Goal: Share content: Share content

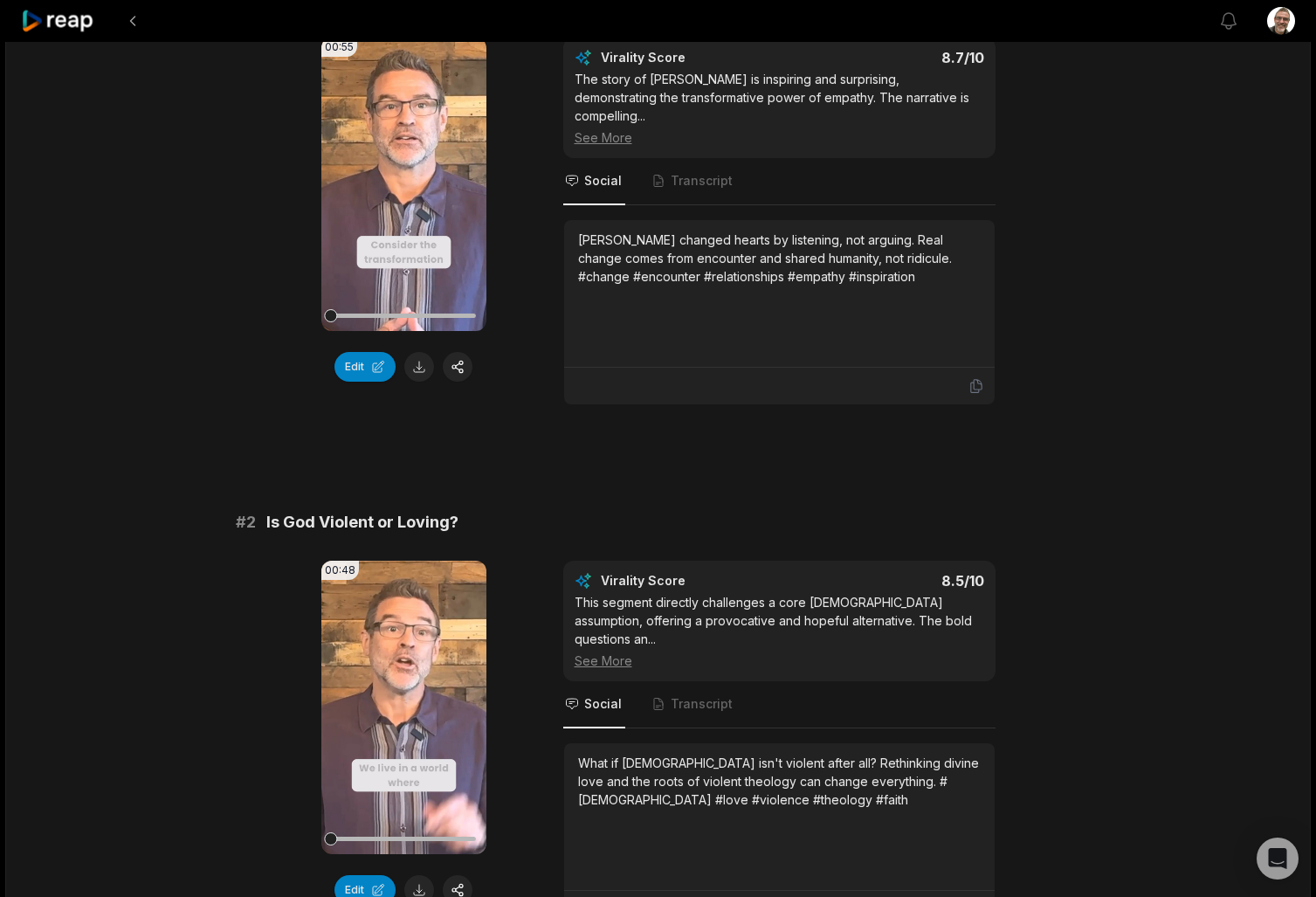
scroll to position [231, 0]
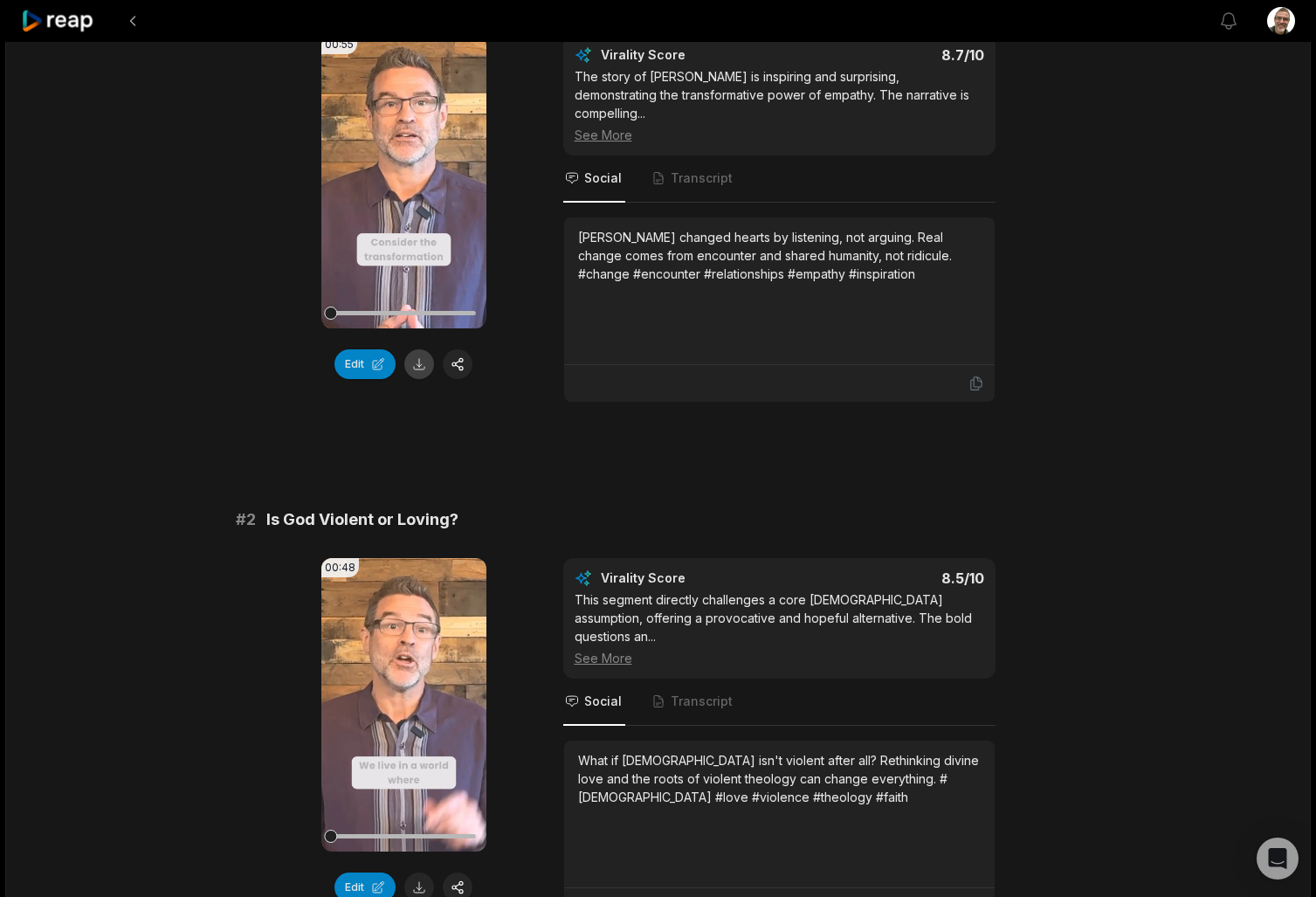
click at [423, 370] on button at bounding box center [418, 363] width 30 height 30
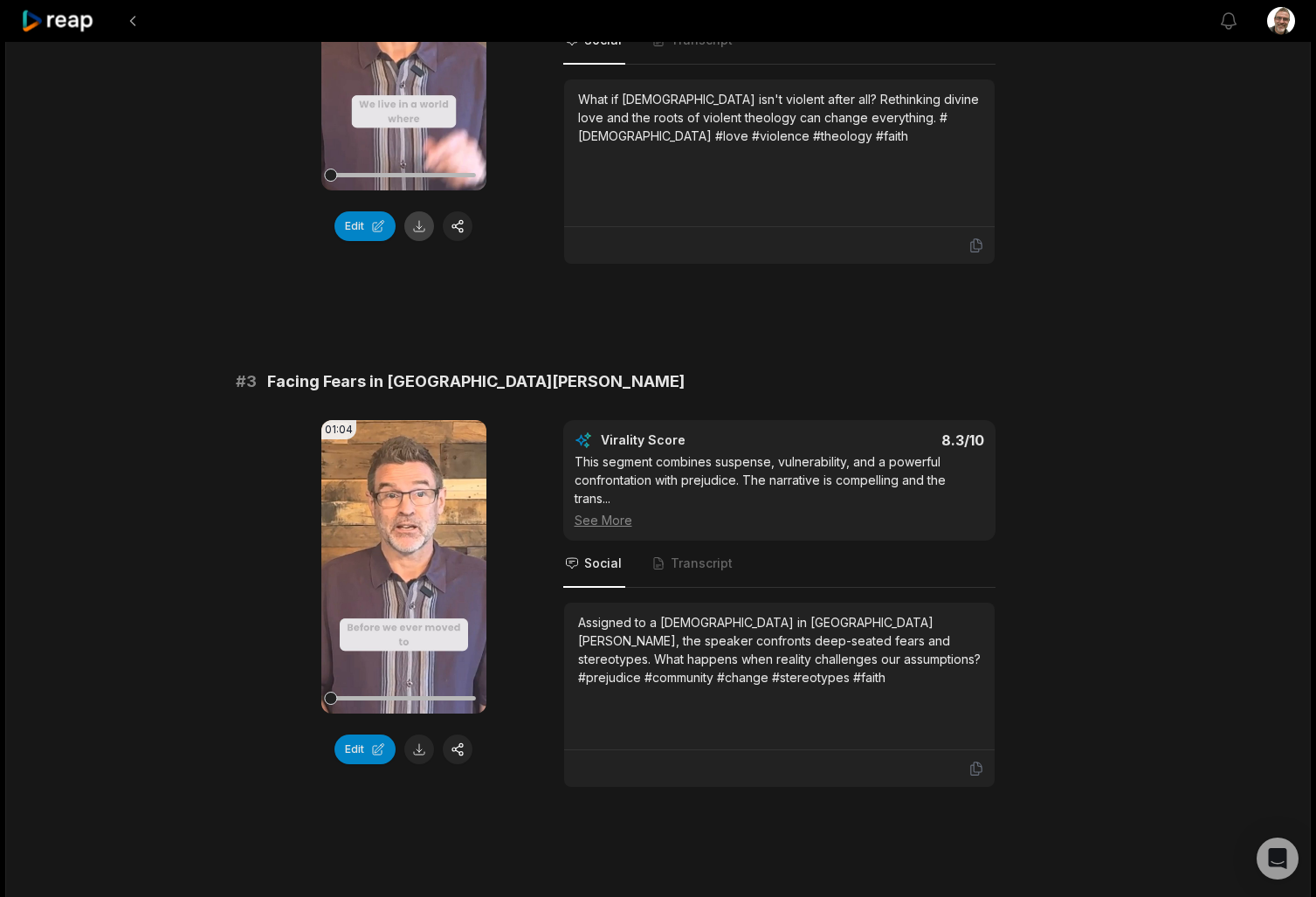
scroll to position [897, 0]
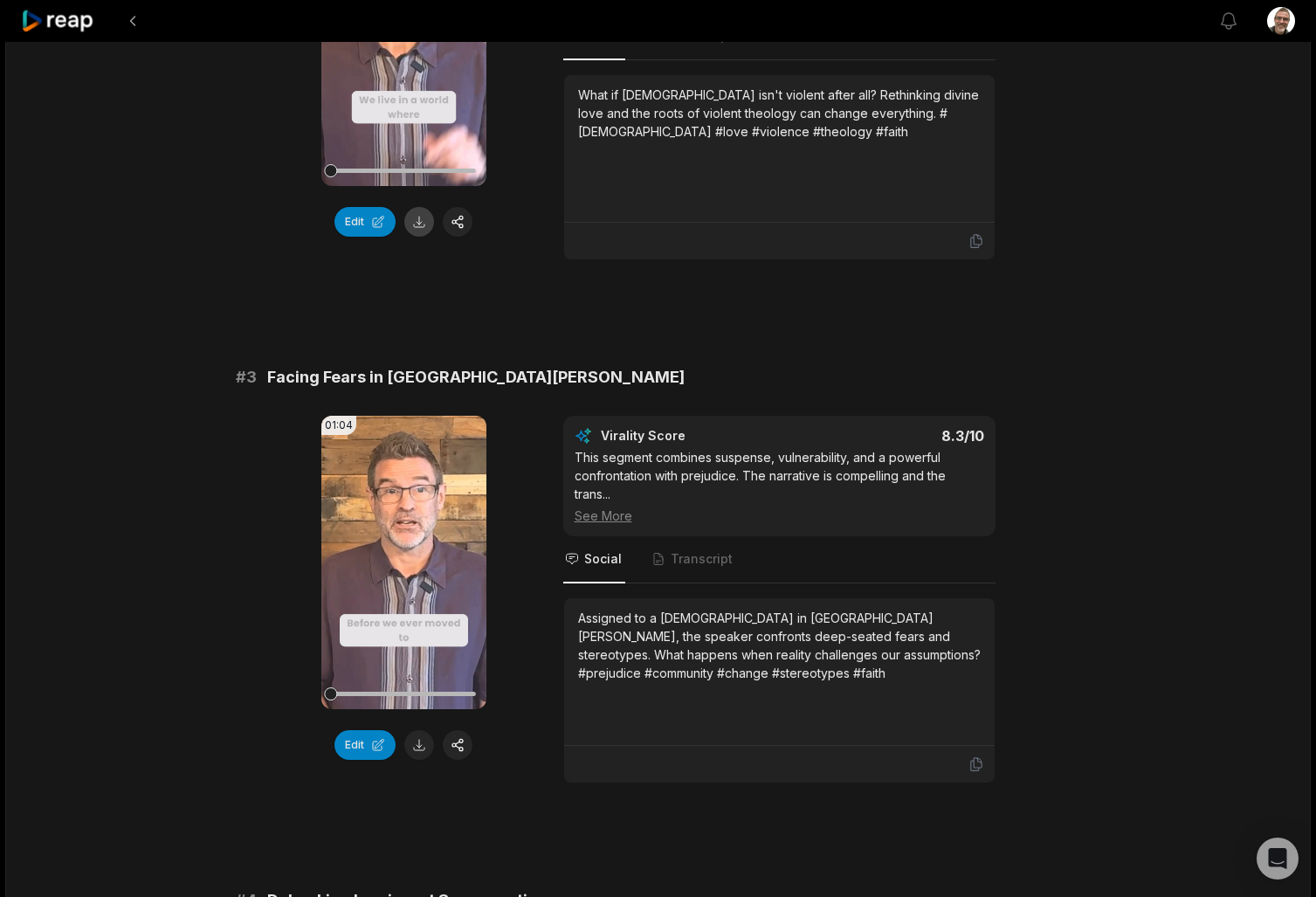
click at [414, 213] on button at bounding box center [418, 221] width 30 height 30
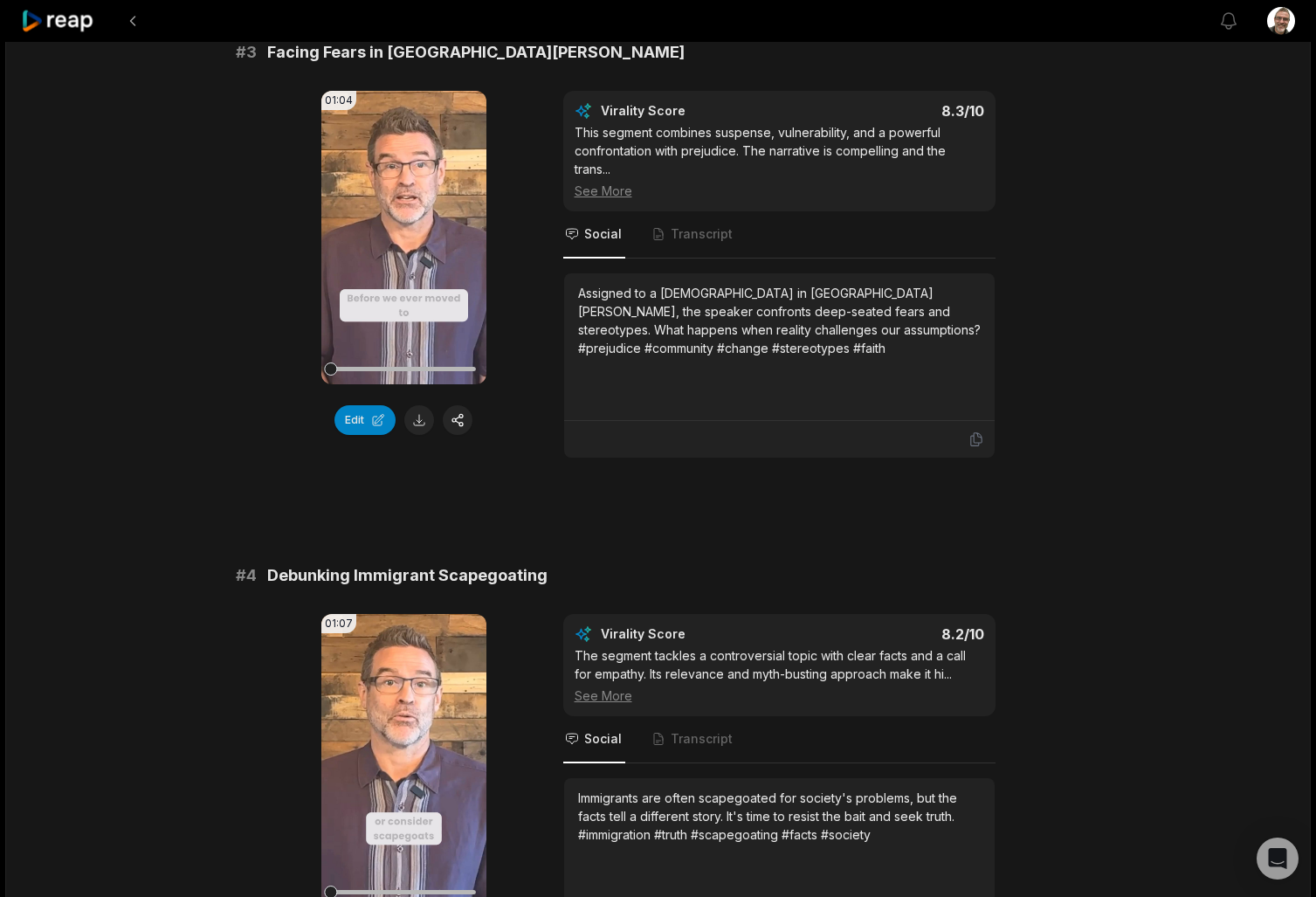
scroll to position [1220, 0]
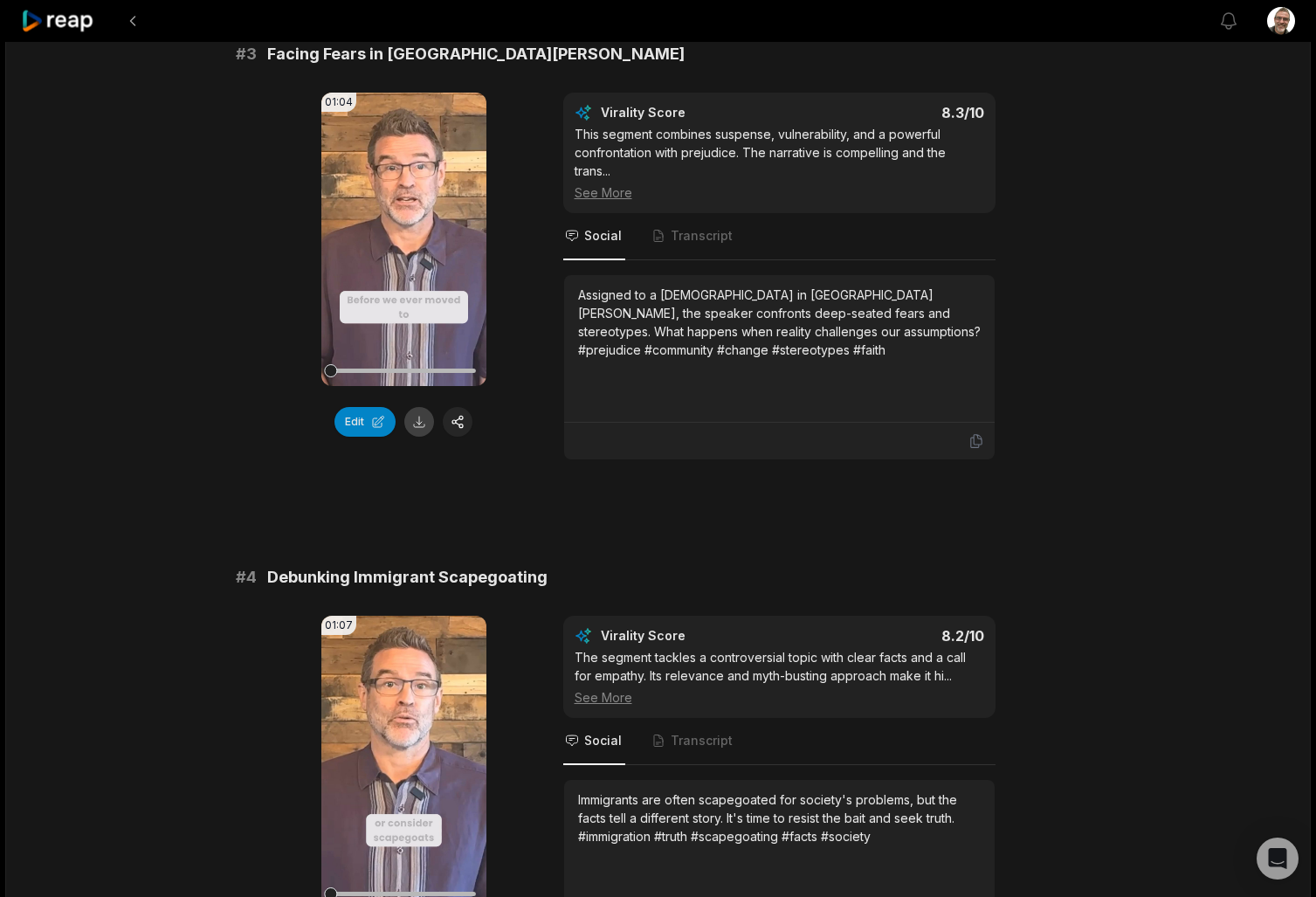
click at [418, 407] on button at bounding box center [418, 421] width 30 height 30
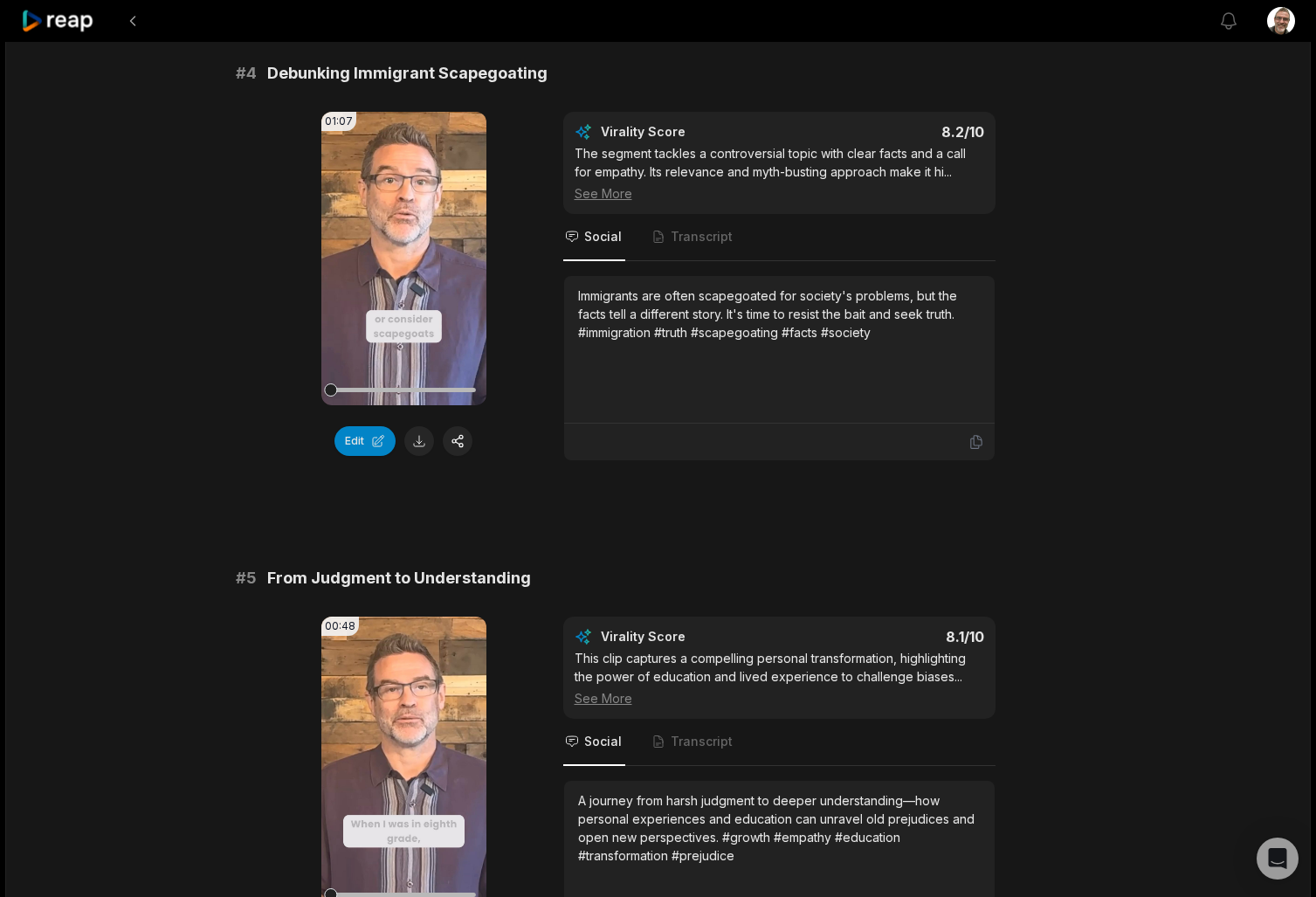
scroll to position [1725, 0]
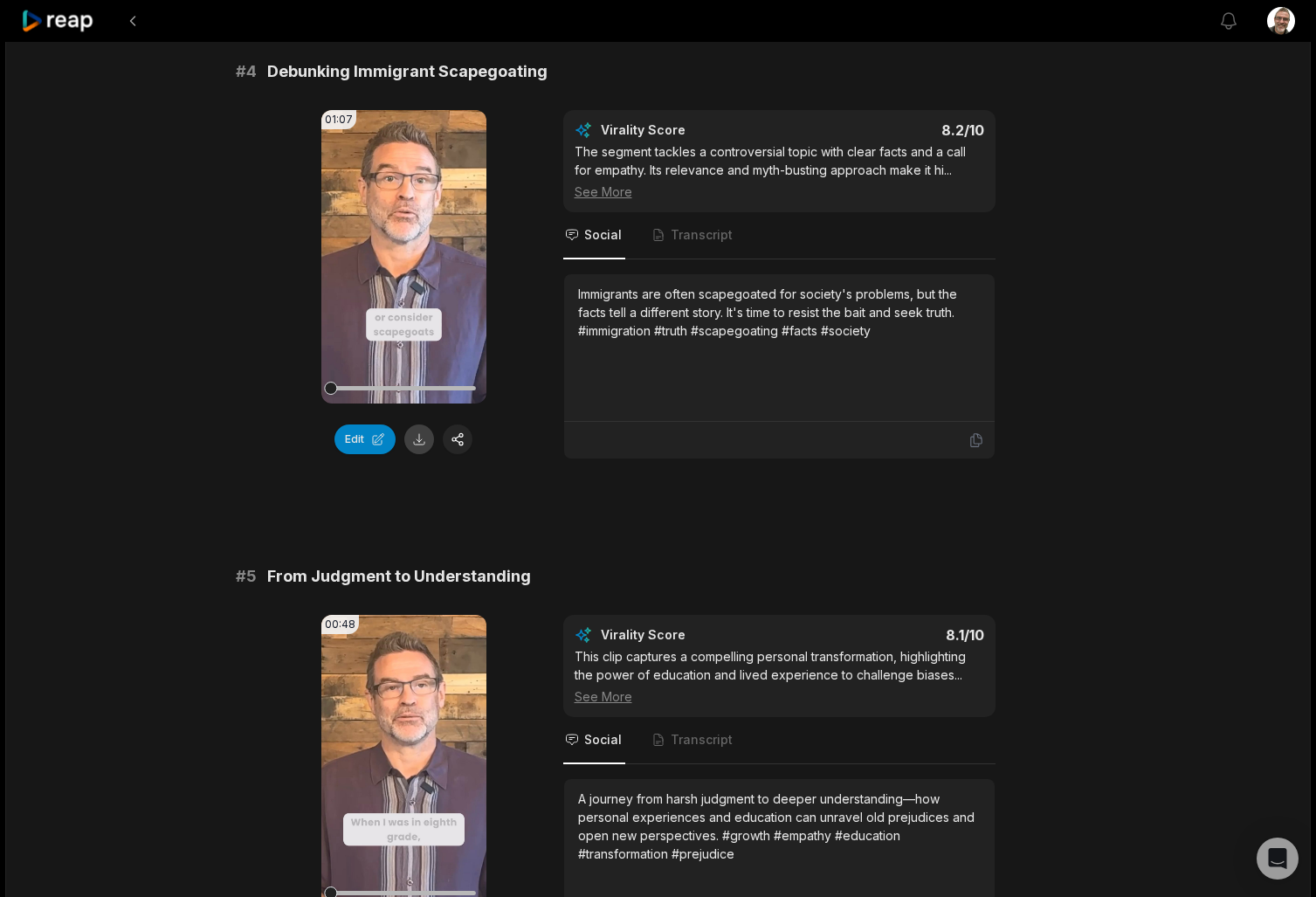
click at [427, 424] on button at bounding box center [418, 439] width 30 height 30
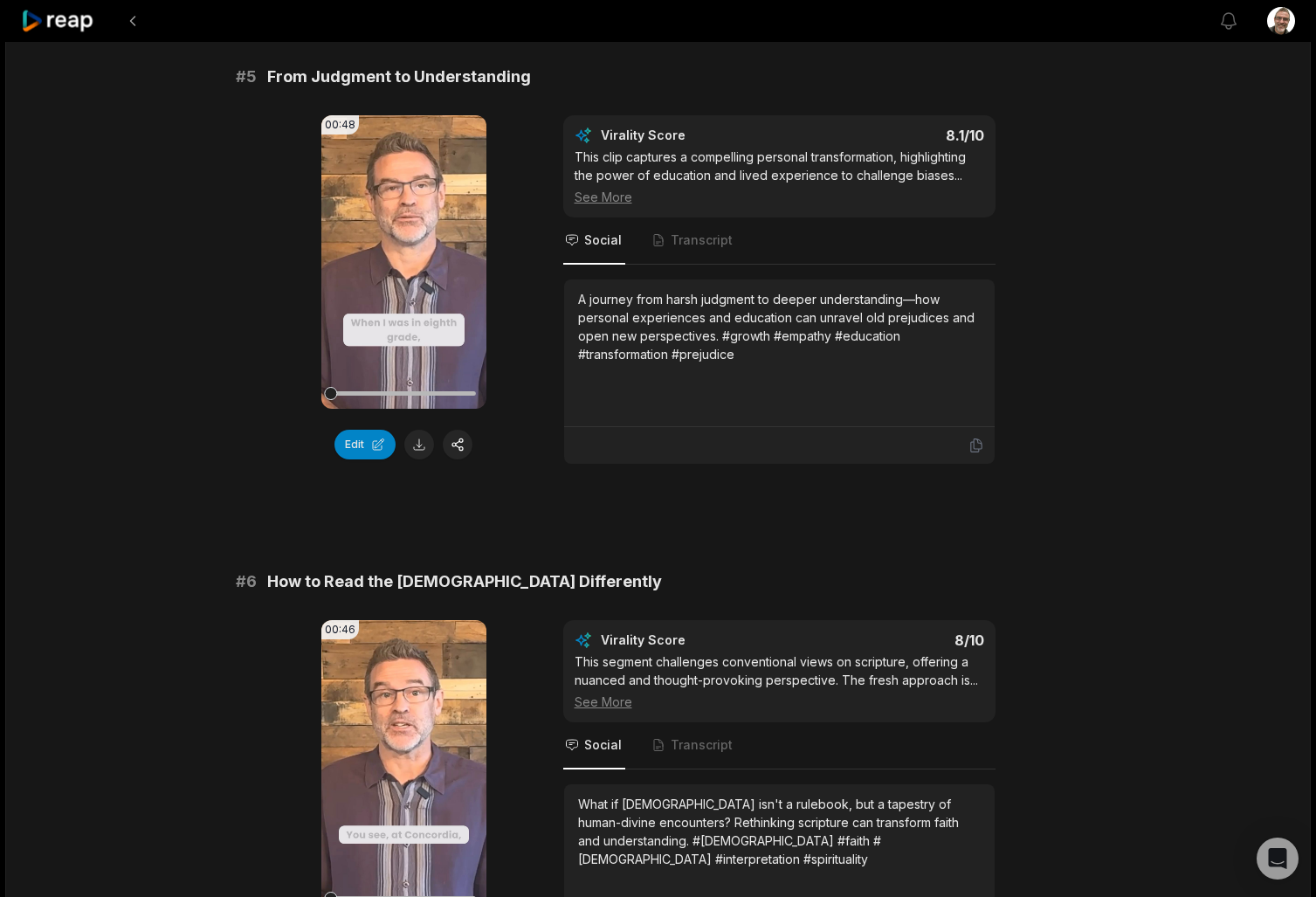
scroll to position [2227, 0]
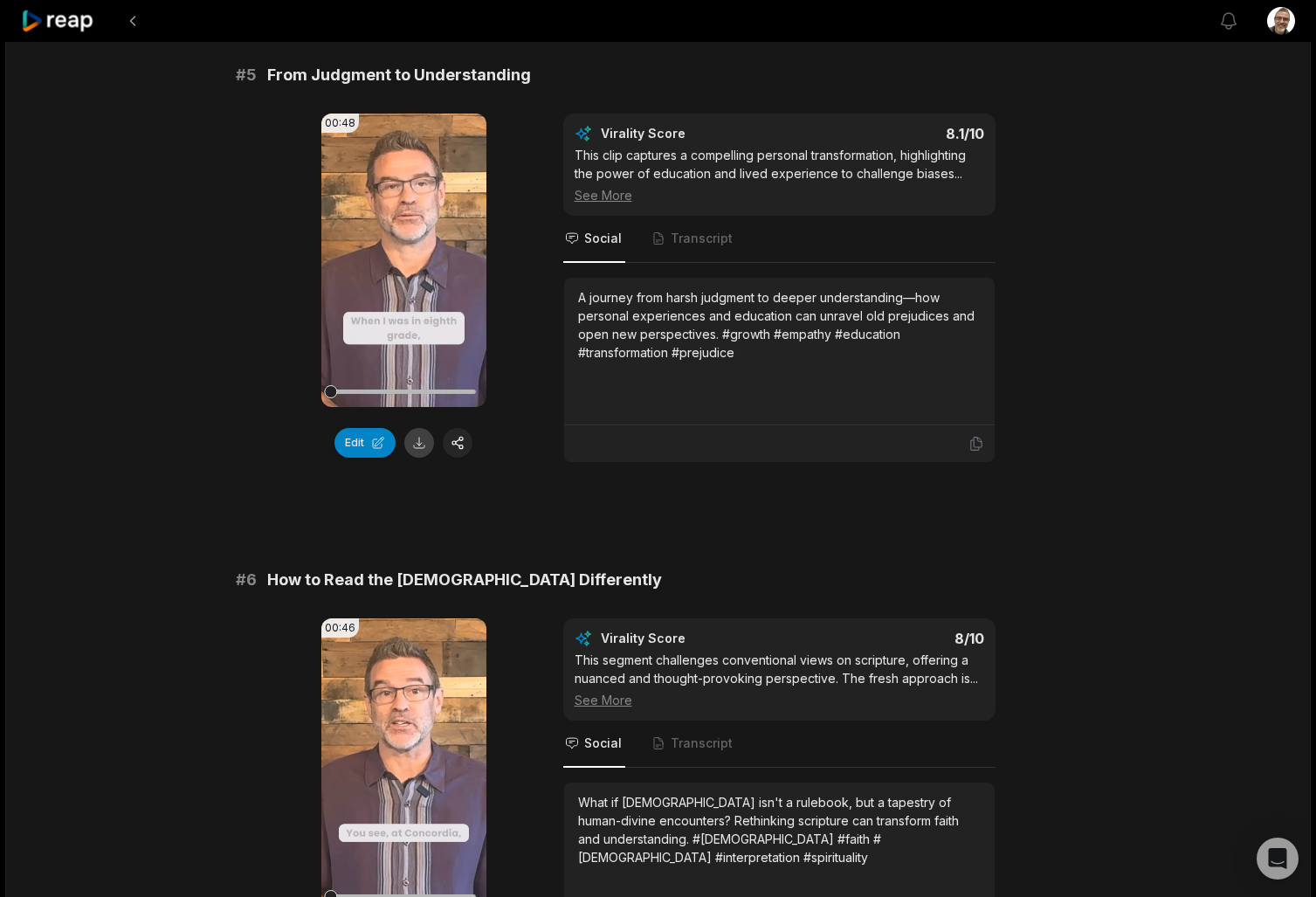
click at [420, 428] on button at bounding box center [418, 443] width 30 height 30
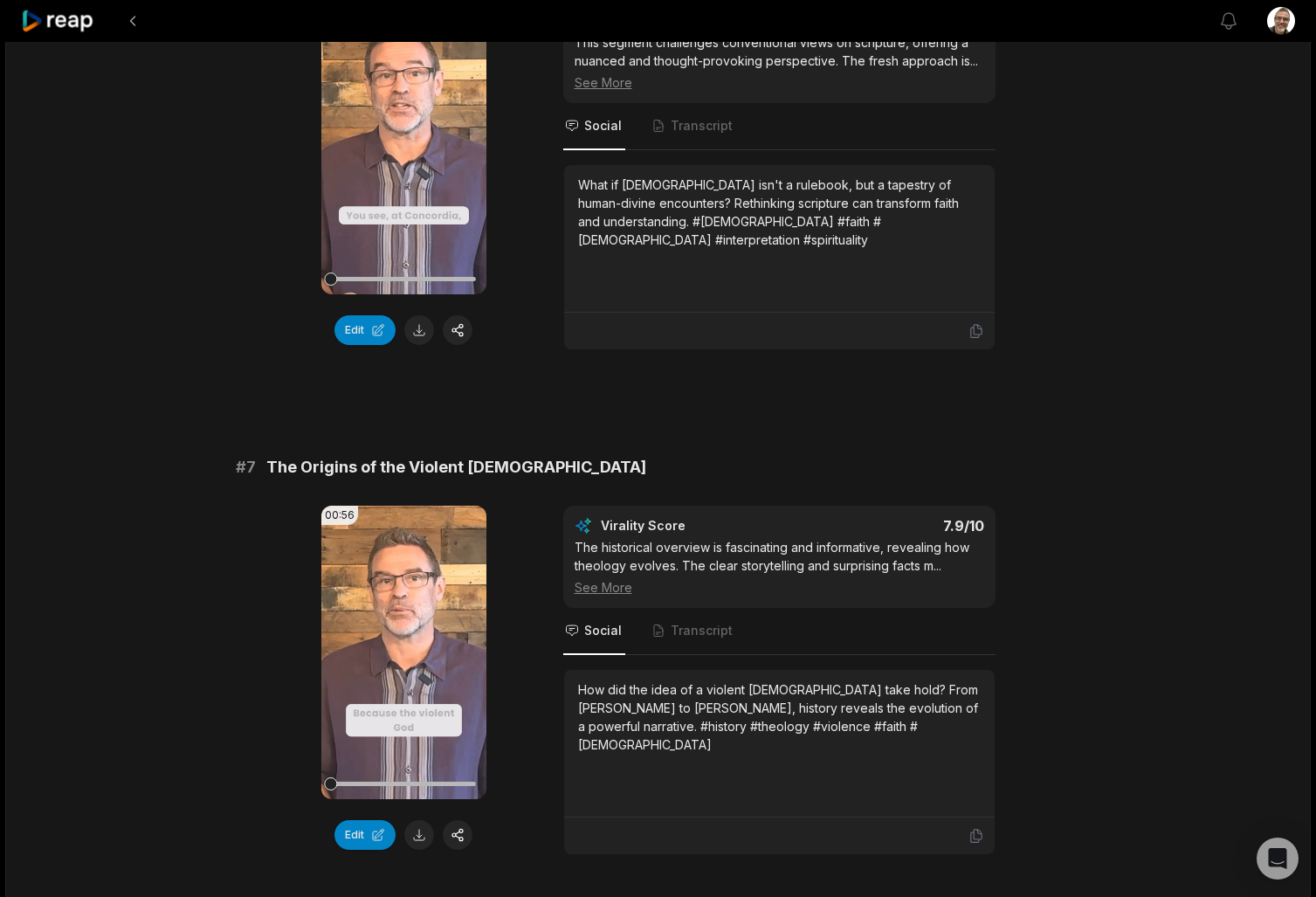
scroll to position [2846, 0]
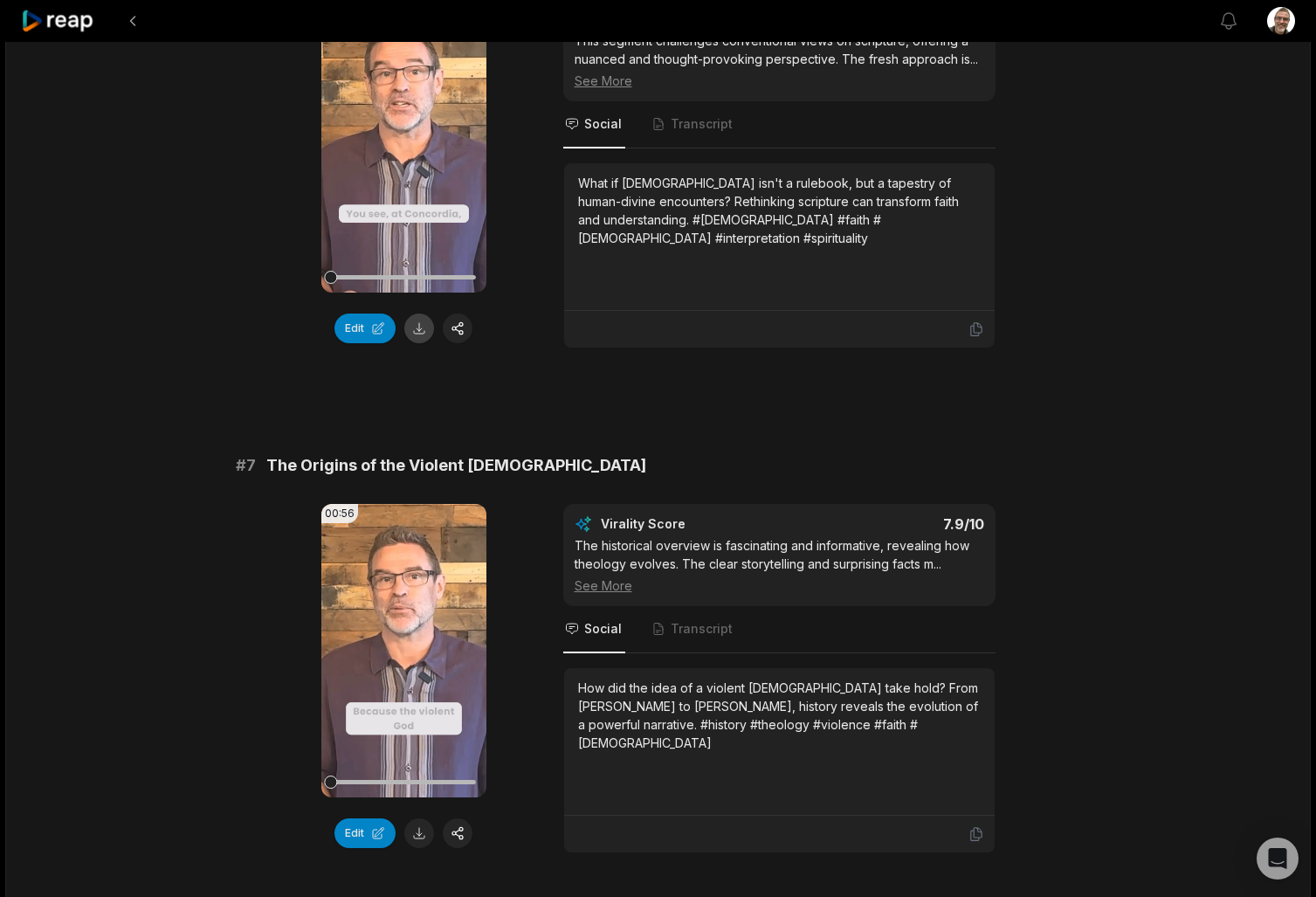
click at [420, 313] on button at bounding box center [418, 328] width 30 height 30
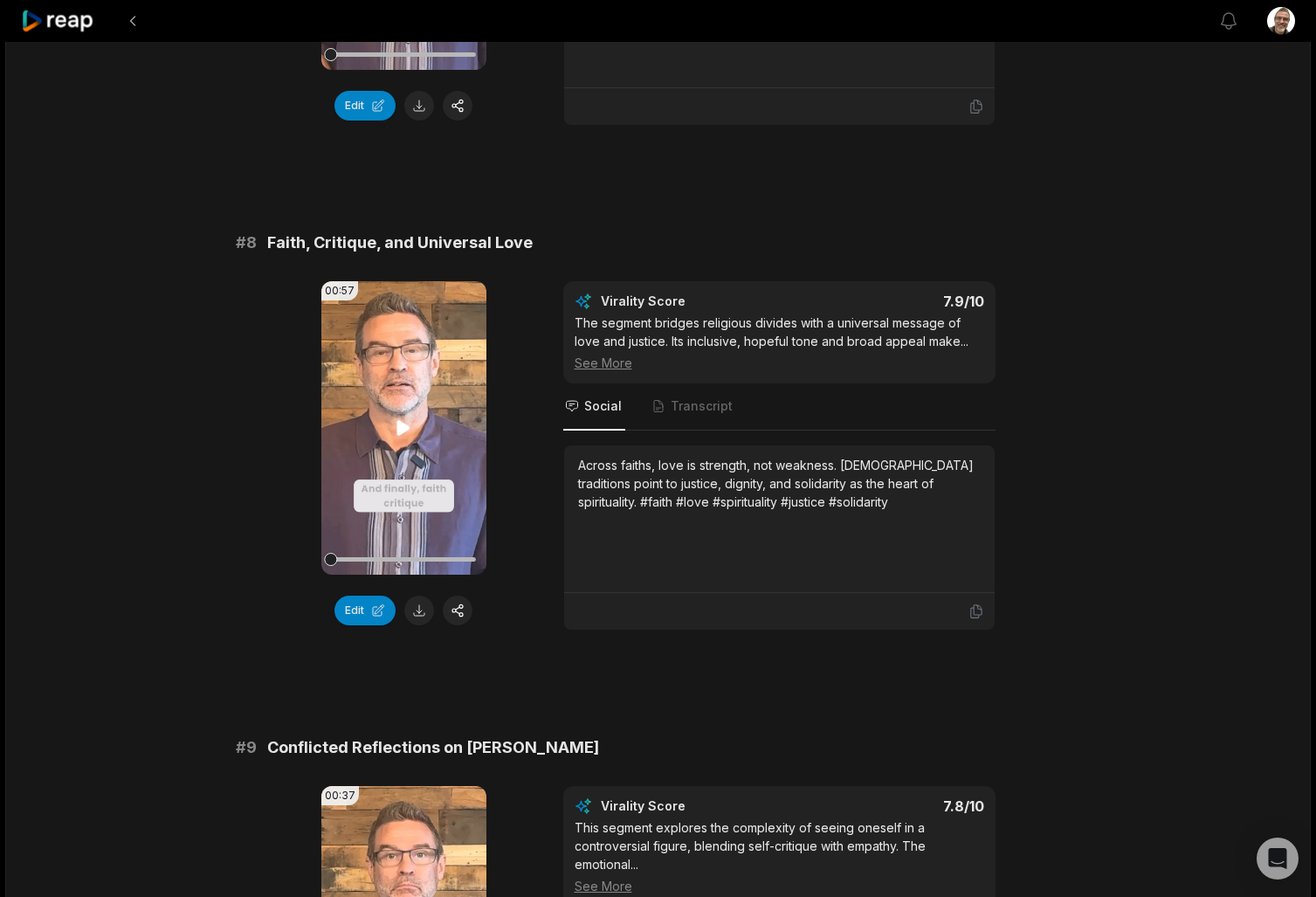
scroll to position [3556, 0]
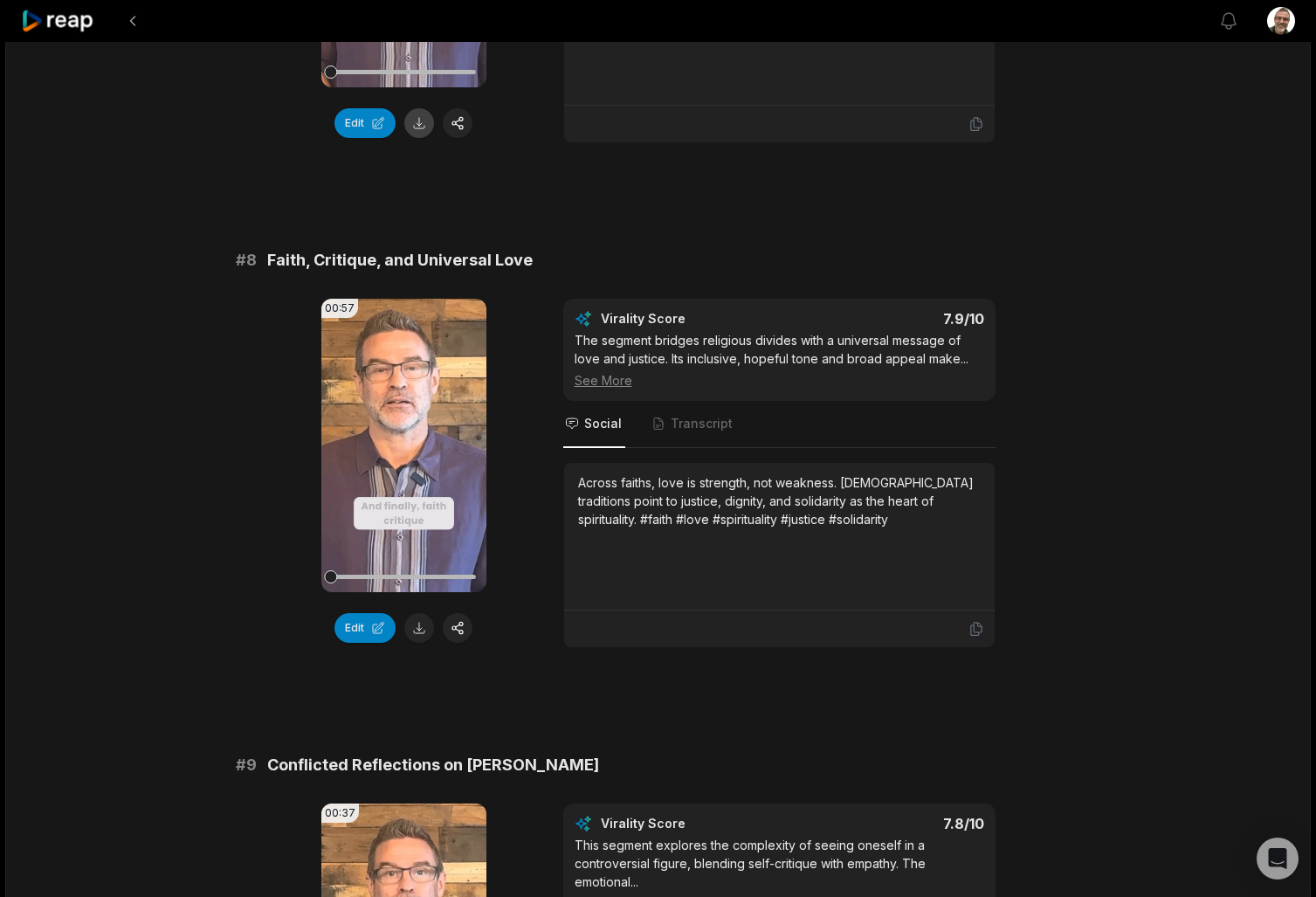
click at [423, 108] on button at bounding box center [418, 123] width 30 height 30
click at [419, 613] on button at bounding box center [418, 627] width 30 height 30
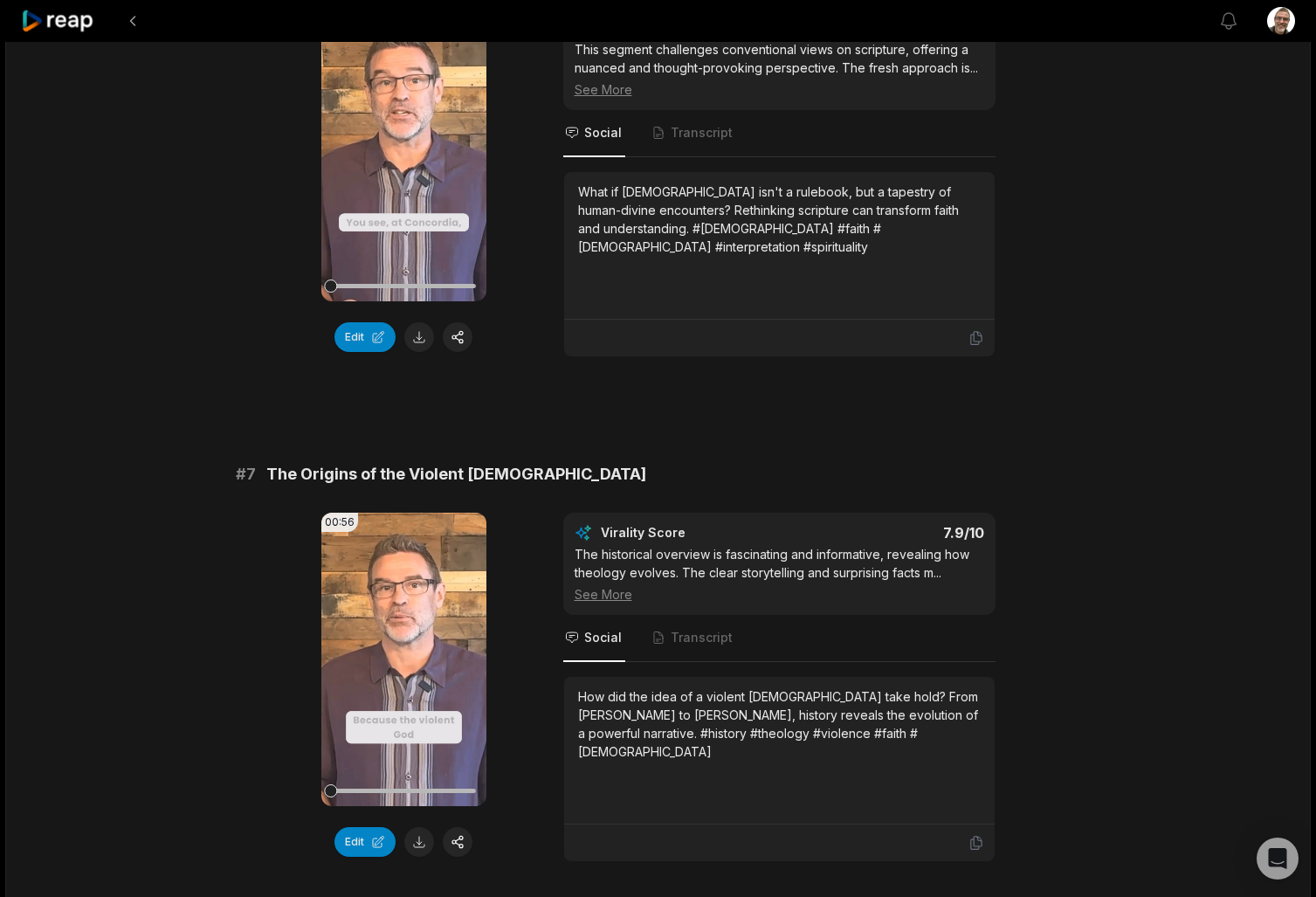
scroll to position [2846, 0]
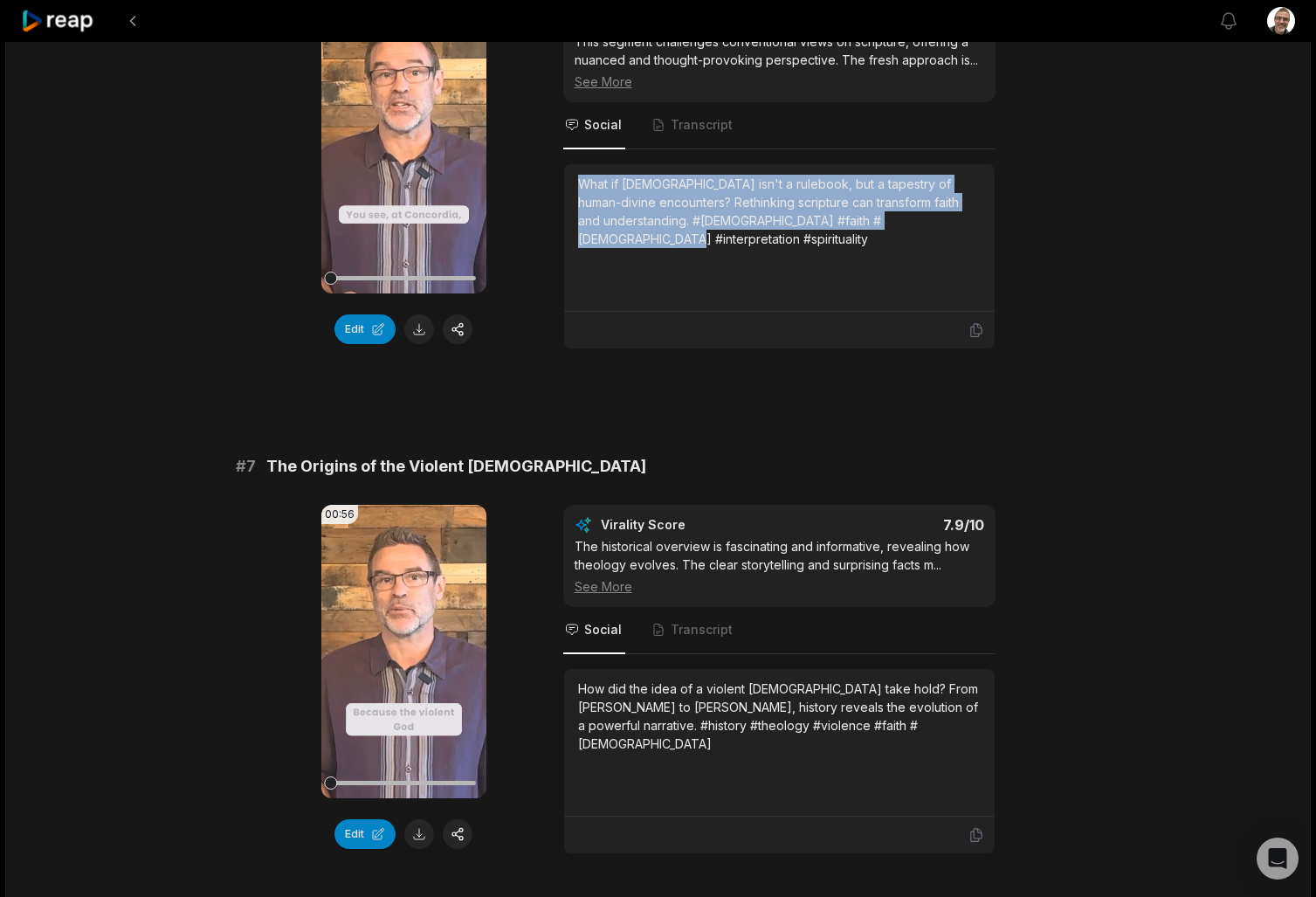
drag, startPoint x: 967, startPoint y: 186, endPoint x: 549, endPoint y: 134, distance: 421.2
click at [549, 134] on div "00:46 Your browser does not support mp4 format. Edit Virality Score 8 /10 This …" at bounding box center [658, 174] width 845 height 349
copy div "What if [DEMOGRAPHIC_DATA] isn't a rulebook, but a tapestry of human-divine enc…"
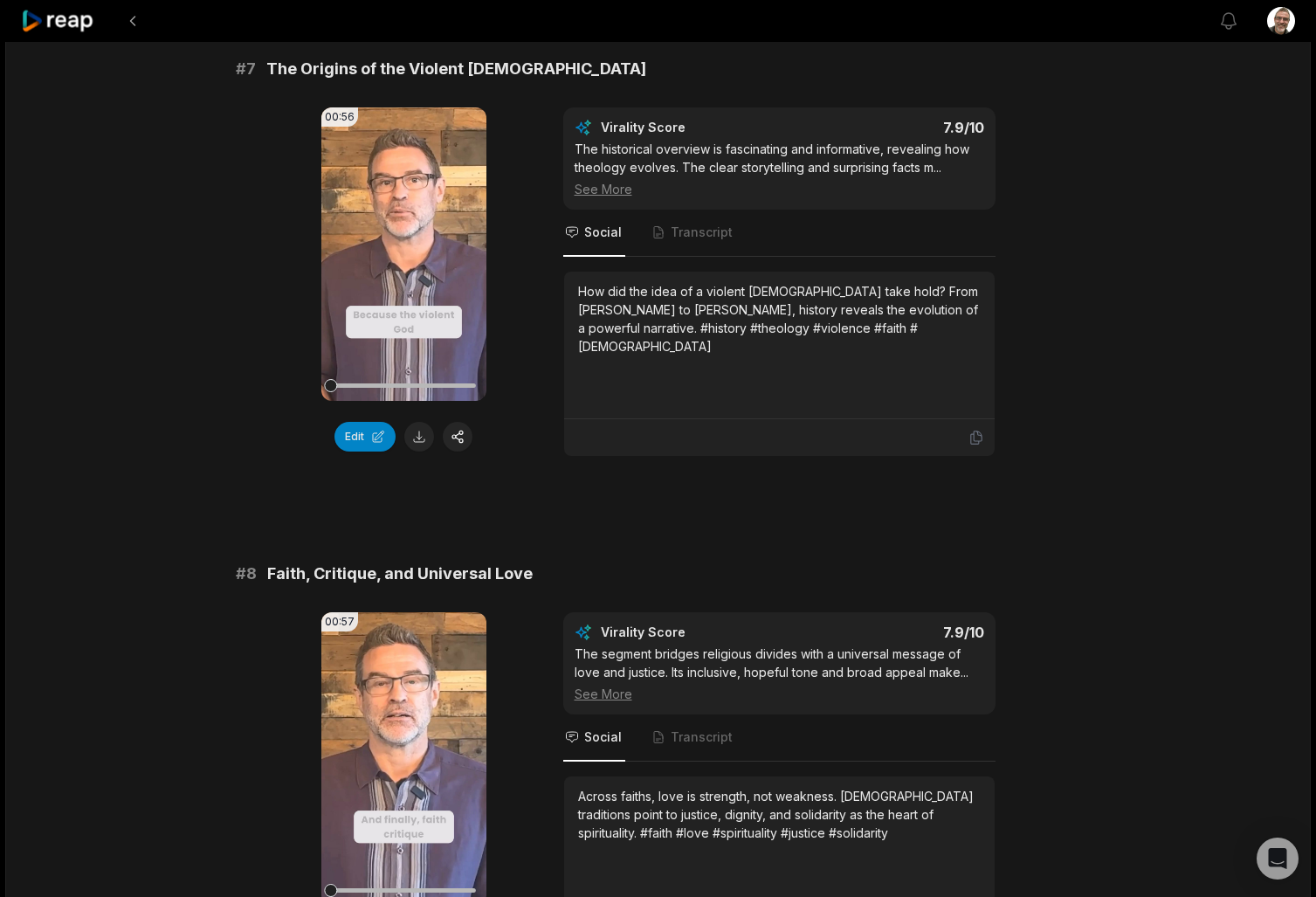
scroll to position [3244, 0]
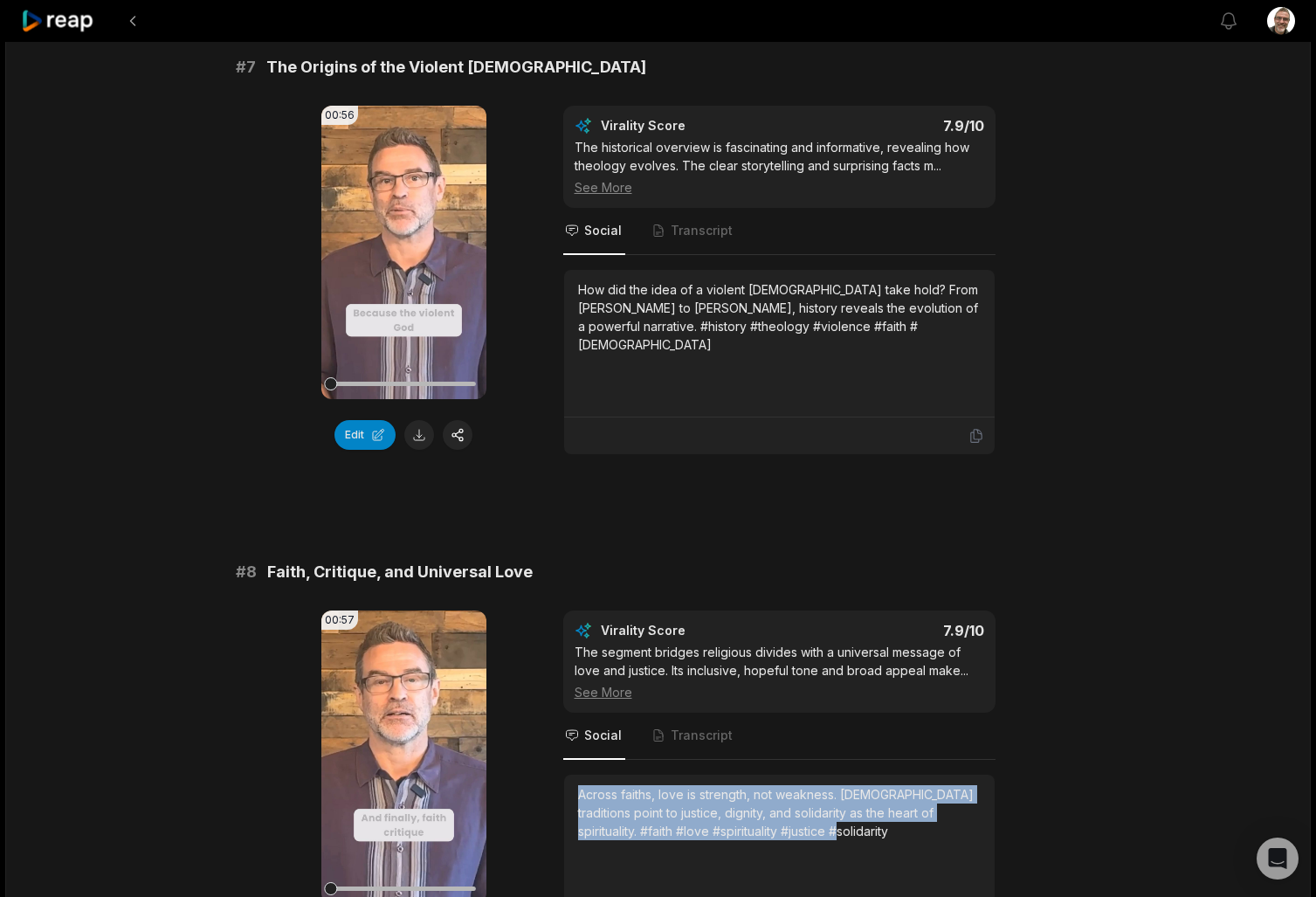
drag, startPoint x: 830, startPoint y: 795, endPoint x: 570, endPoint y: 755, distance: 263.1
click at [570, 774] on div "Across faiths, love is strength, not weakness. [DEMOGRAPHIC_DATA] traditions po…" at bounding box center [779, 848] width 430 height 148
copy div "Across faiths, love is strength, not weakness. [DEMOGRAPHIC_DATA] traditions po…"
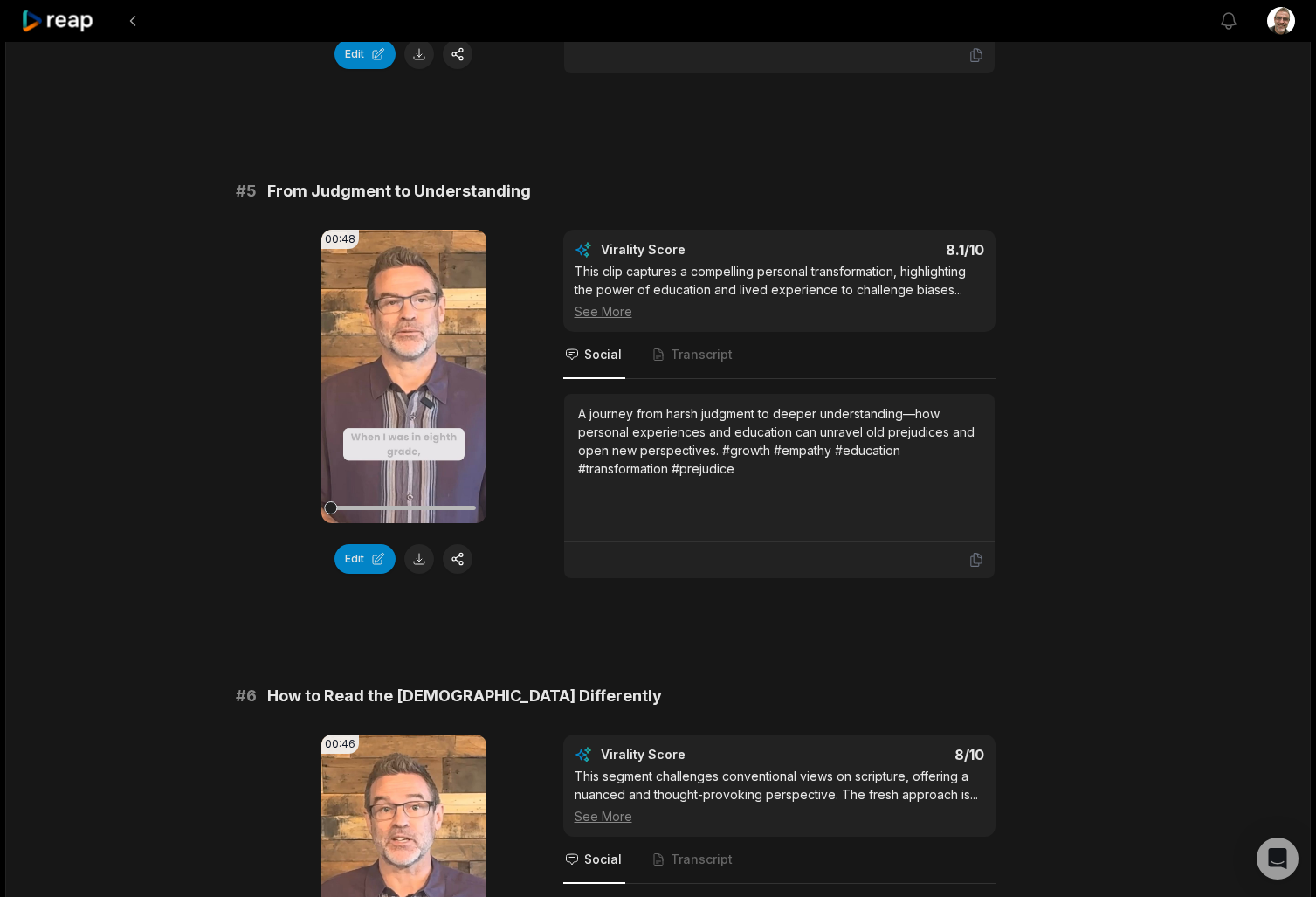
scroll to position [2056, 0]
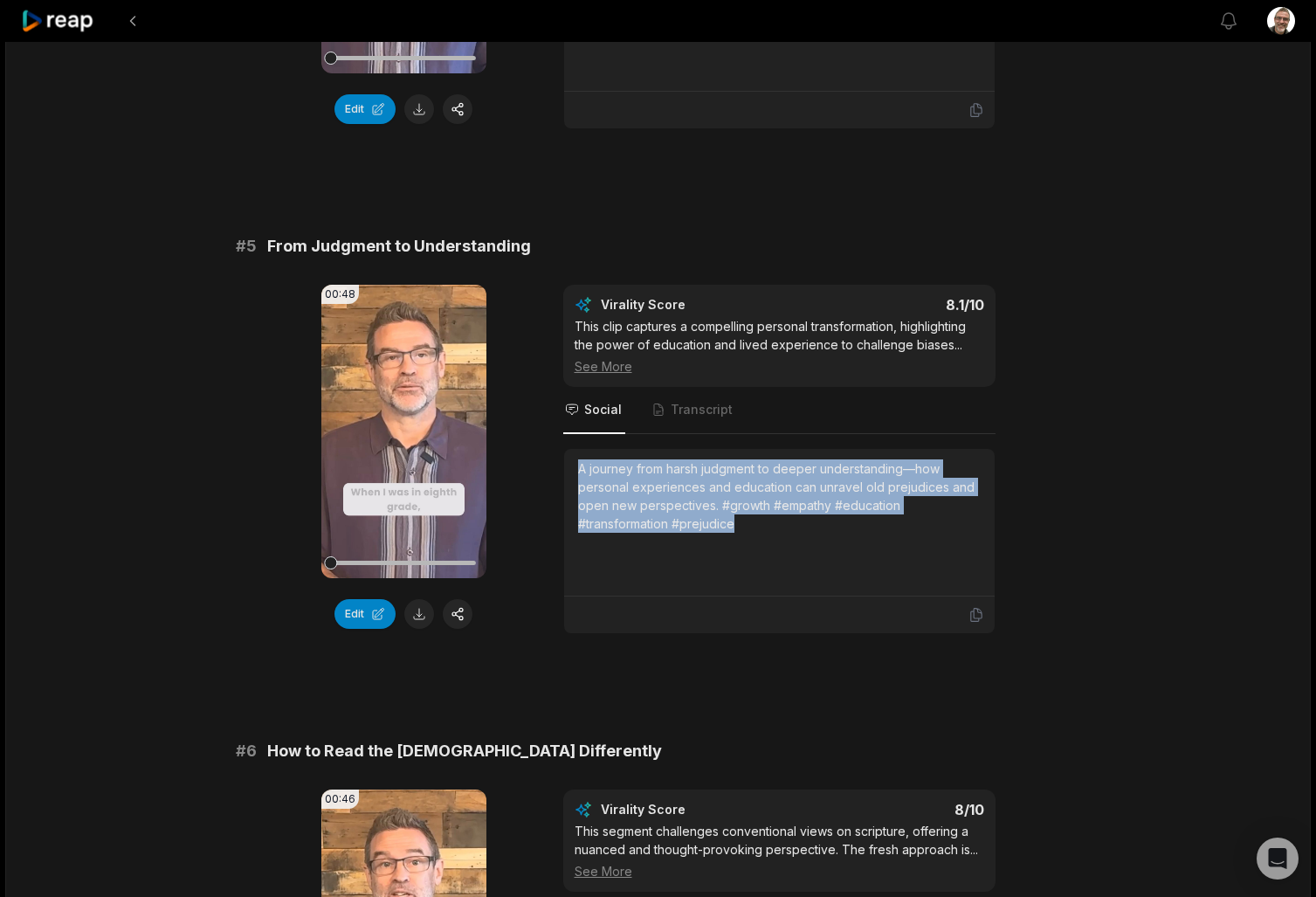
drag, startPoint x: 770, startPoint y: 495, endPoint x: 559, endPoint y: 417, distance: 225.0
click at [559, 417] on div "00:48 Your browser does not support mp4 format. Edit Virality Score 8.1 /10 Thi…" at bounding box center [658, 459] width 845 height 349
copy div "A journey from harsh judgment to deeper understanding—how personal experiences …"
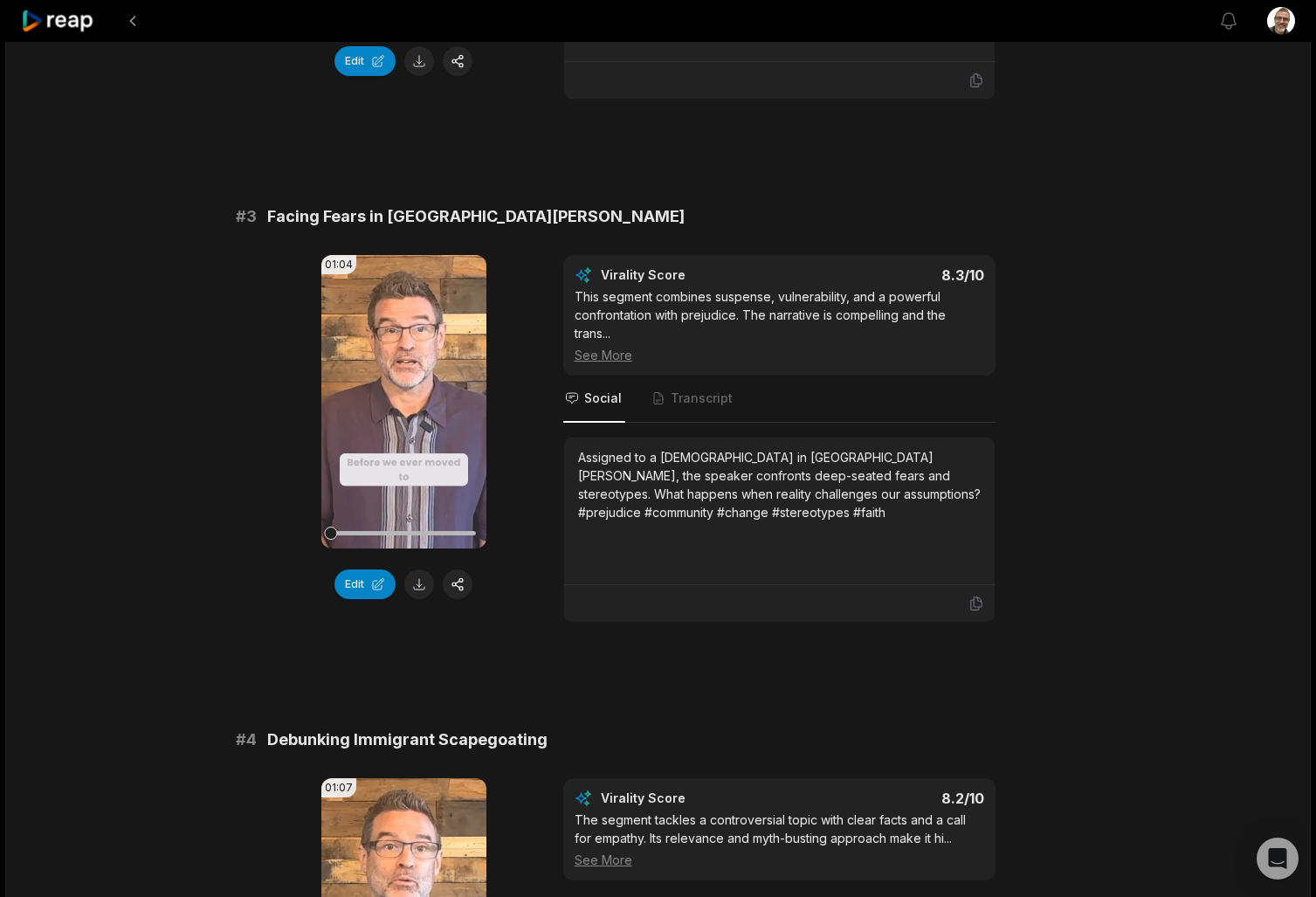
scroll to position [1056, 0]
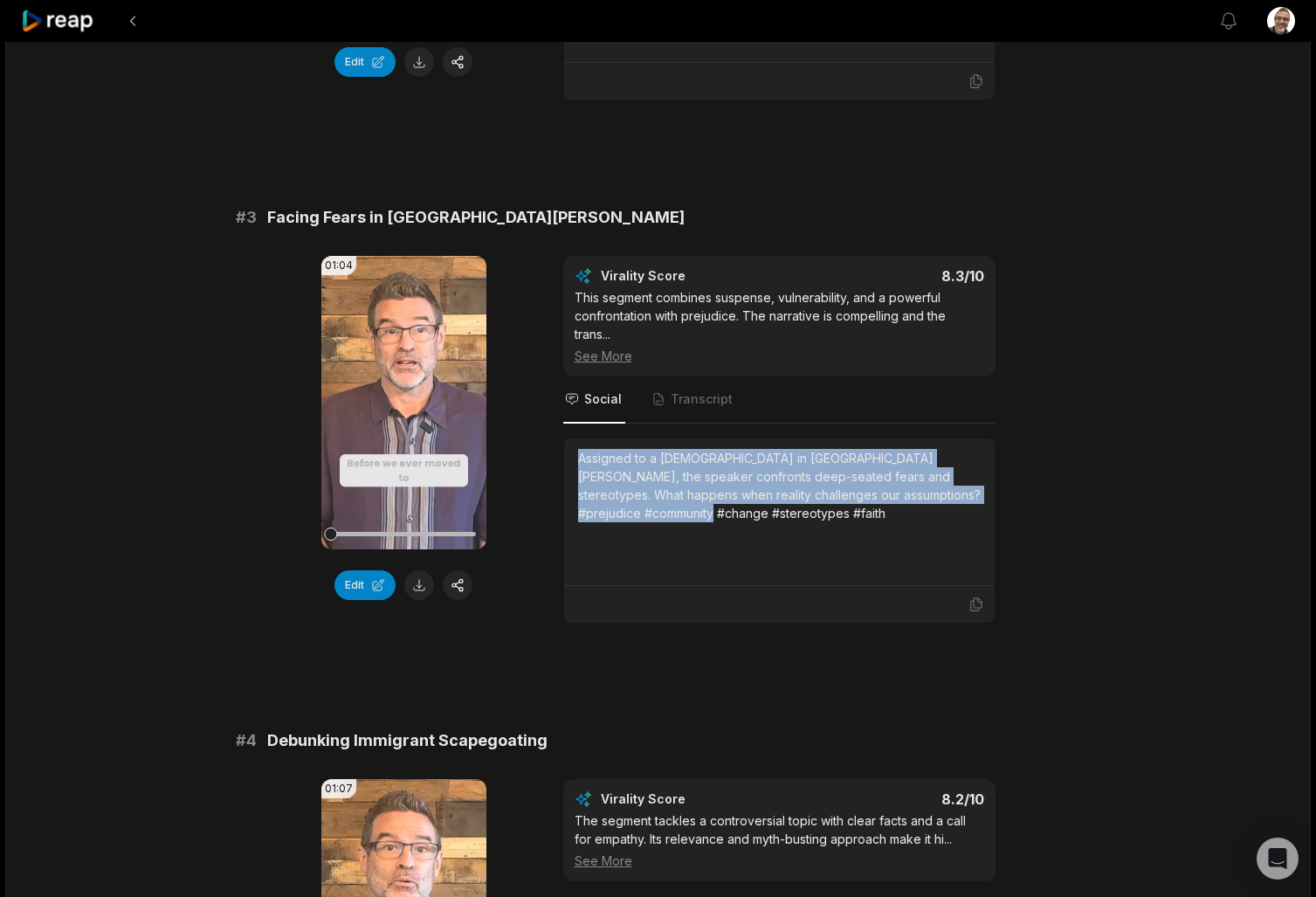
drag, startPoint x: 673, startPoint y: 482, endPoint x: 565, endPoint y: 415, distance: 127.1
click at [565, 439] on div "Assigned to a [DEMOGRAPHIC_DATA] in [GEOGRAPHIC_DATA][PERSON_NAME], the speaker…" at bounding box center [779, 512] width 430 height 148
copy div "Assigned to a [DEMOGRAPHIC_DATA] in [GEOGRAPHIC_DATA][PERSON_NAME], the speaker…"
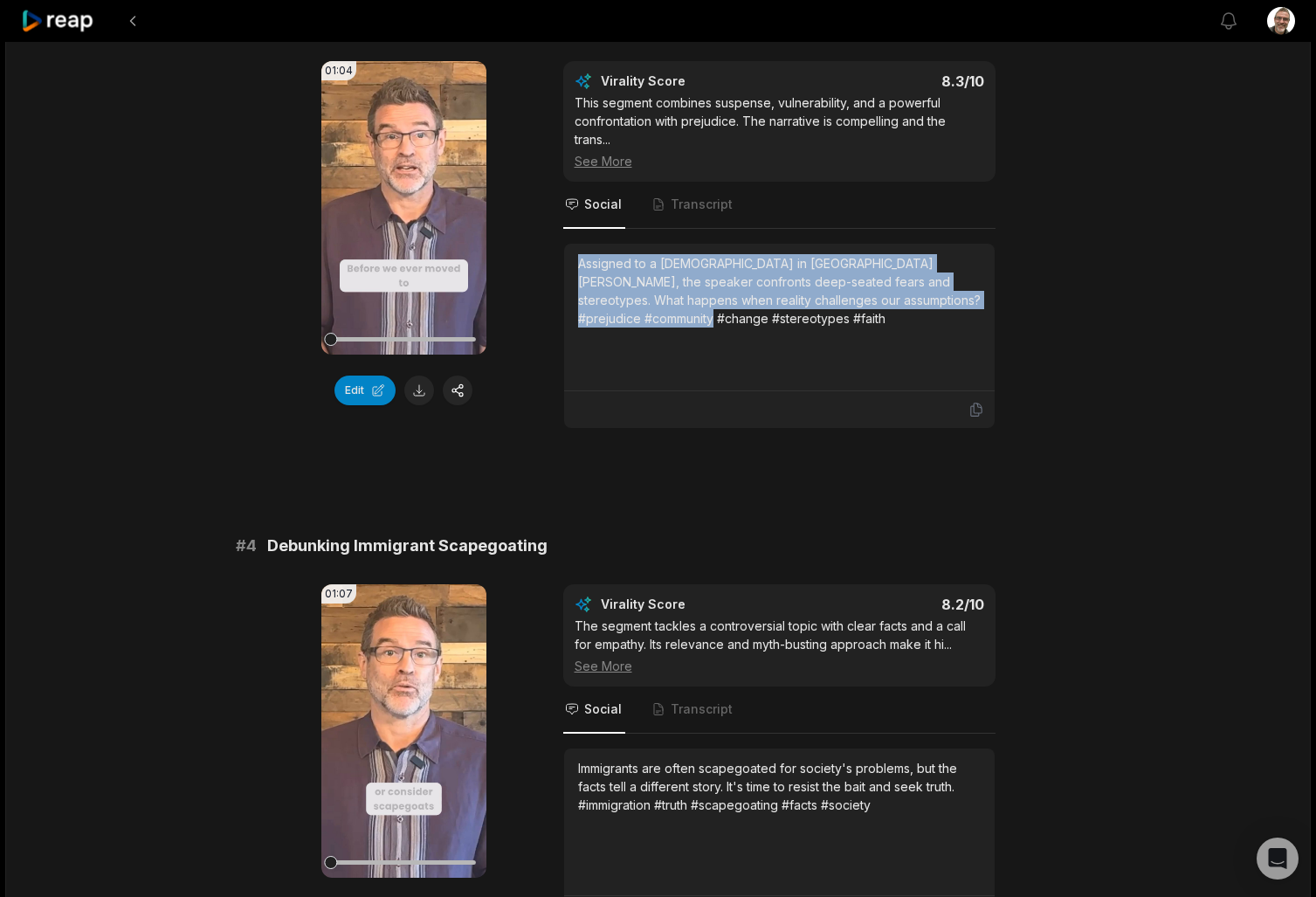
scroll to position [1359, 0]
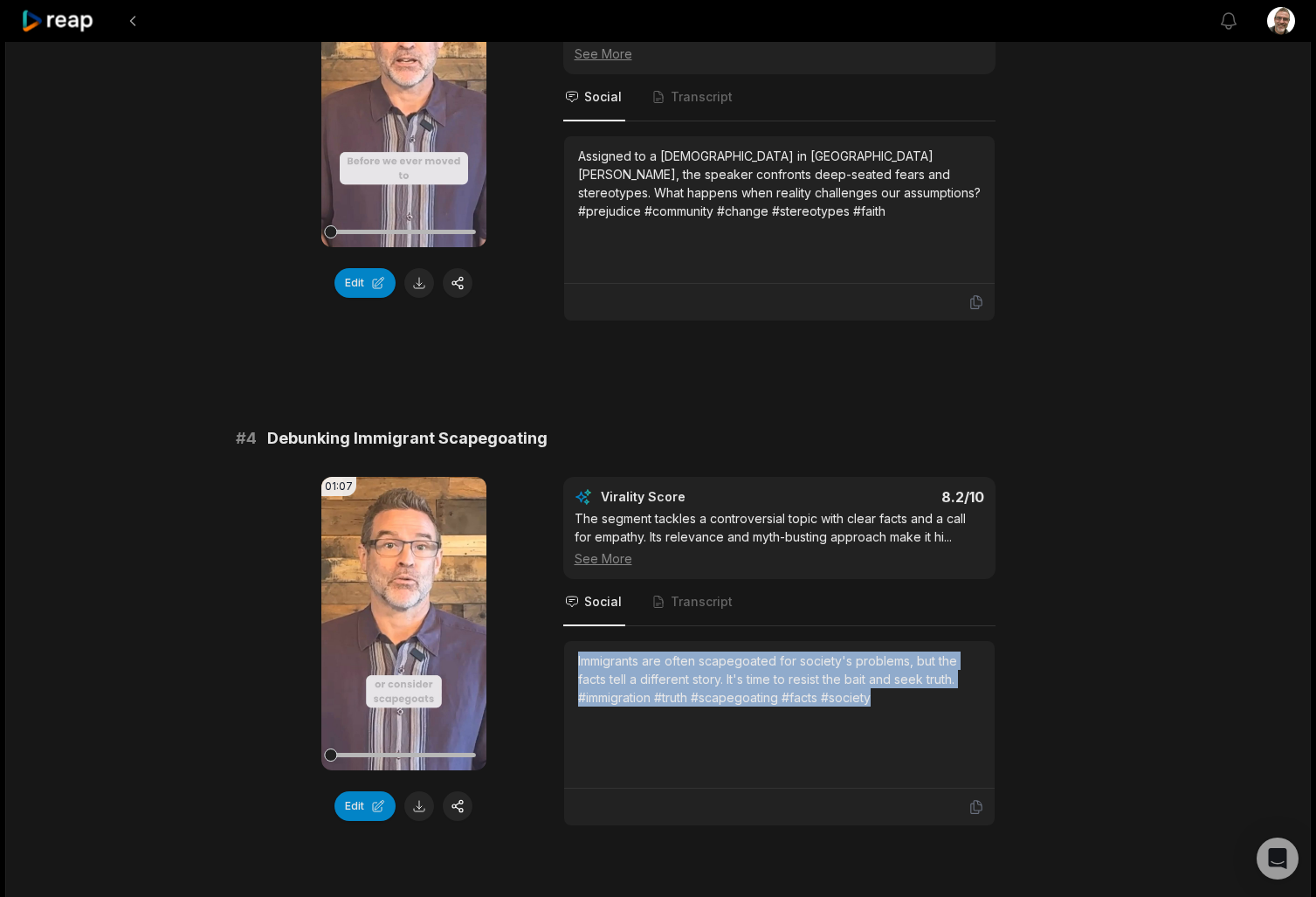
drag, startPoint x: 928, startPoint y: 674, endPoint x: 588, endPoint y: 611, distance: 345.8
click at [588, 641] on div "Immigrants are often scapegoated for society's problems, but the facts tell a d…" at bounding box center [779, 714] width 430 height 148
copy div "Immigrants are often scapegoated for society's problems, but the facts tell a d…"
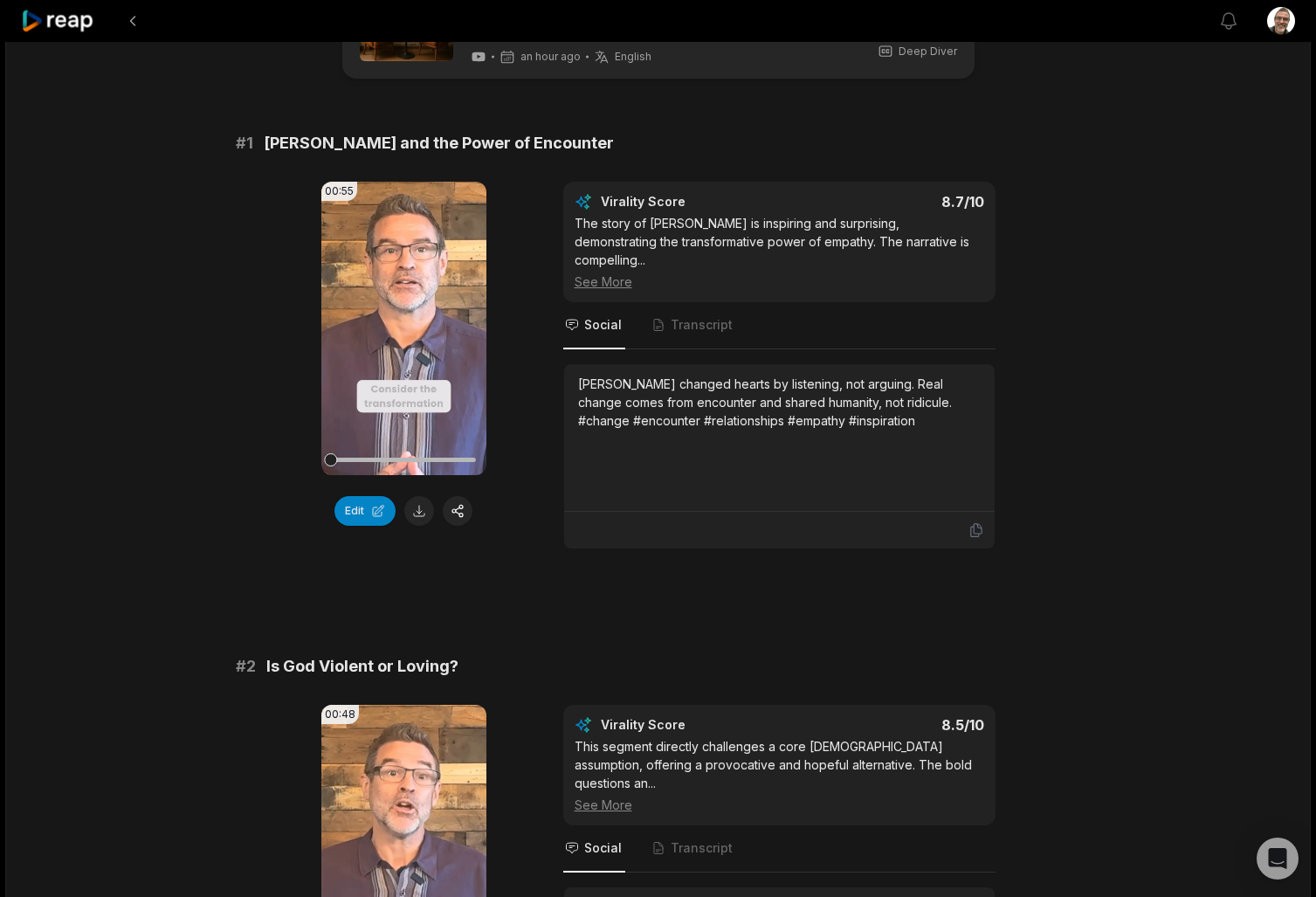
scroll to position [81, 0]
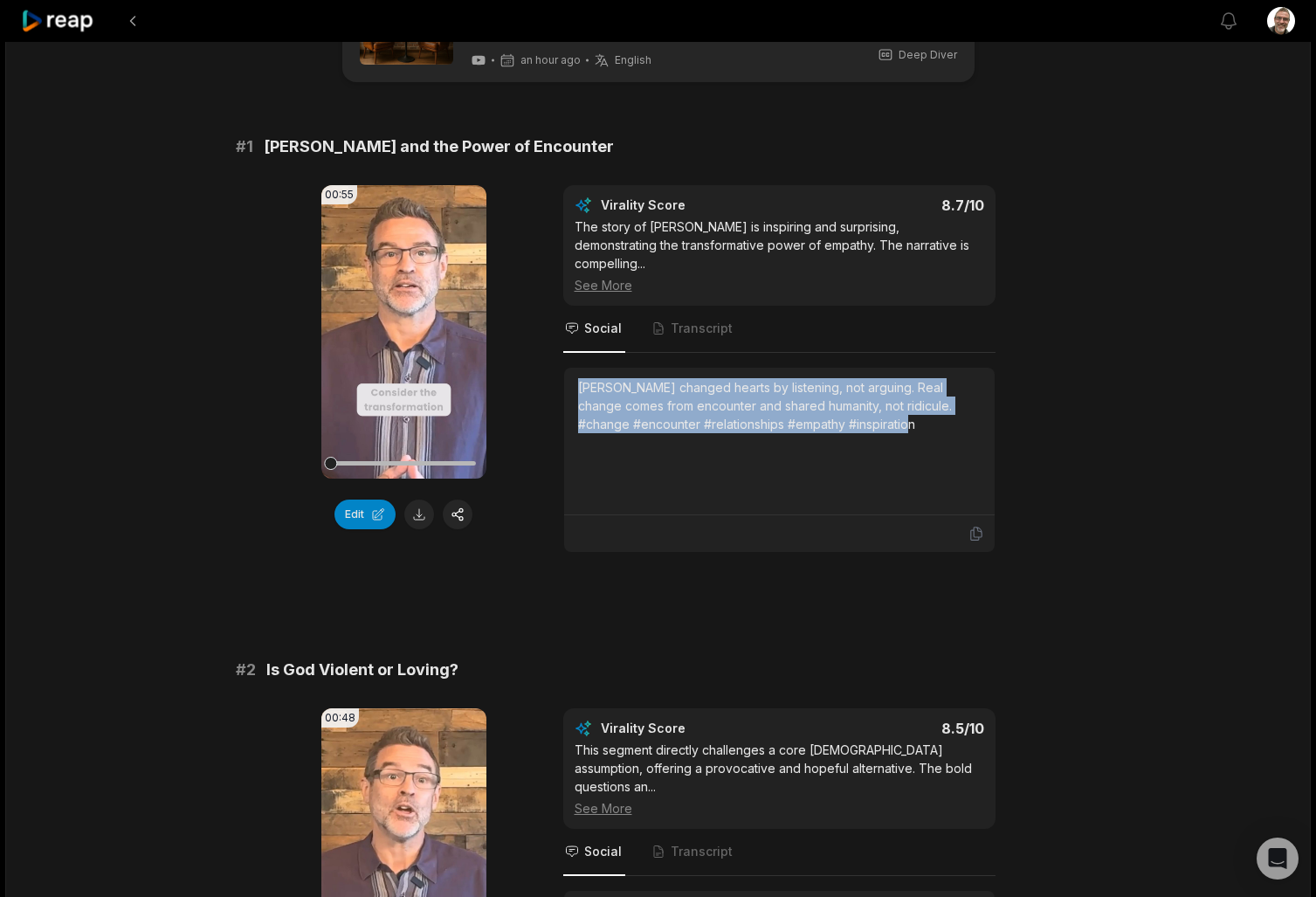
drag, startPoint x: 897, startPoint y: 409, endPoint x: 550, endPoint y: 358, distance: 350.7
click at [550, 358] on div "00:55 Your browser does not support mp4 format. Edit Virality Score 8.7 /10 The…" at bounding box center [658, 369] width 845 height 367
copy div "[PERSON_NAME] changed hearts by listening, not arguing. Real change comes from …"
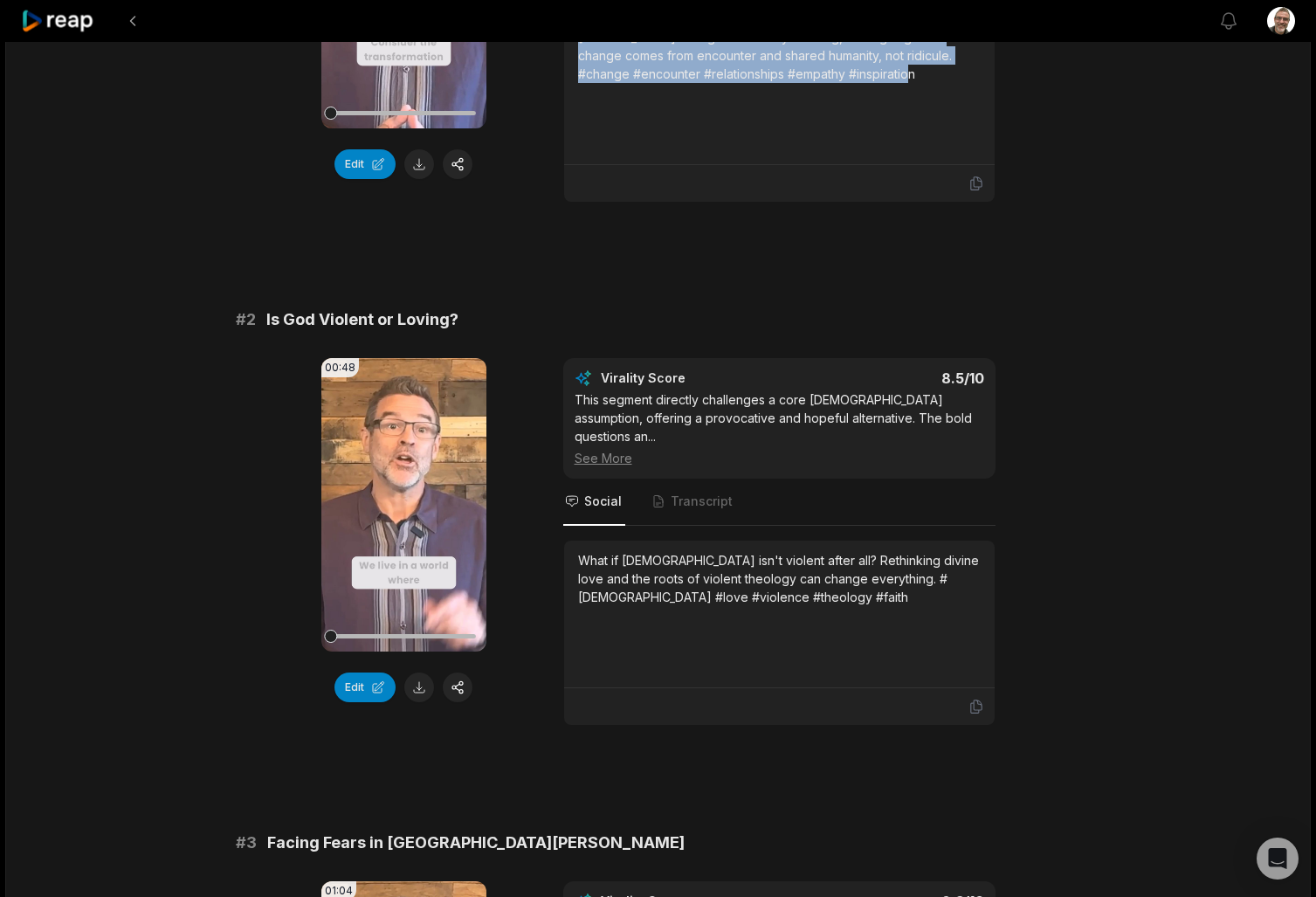
scroll to position [432, 0]
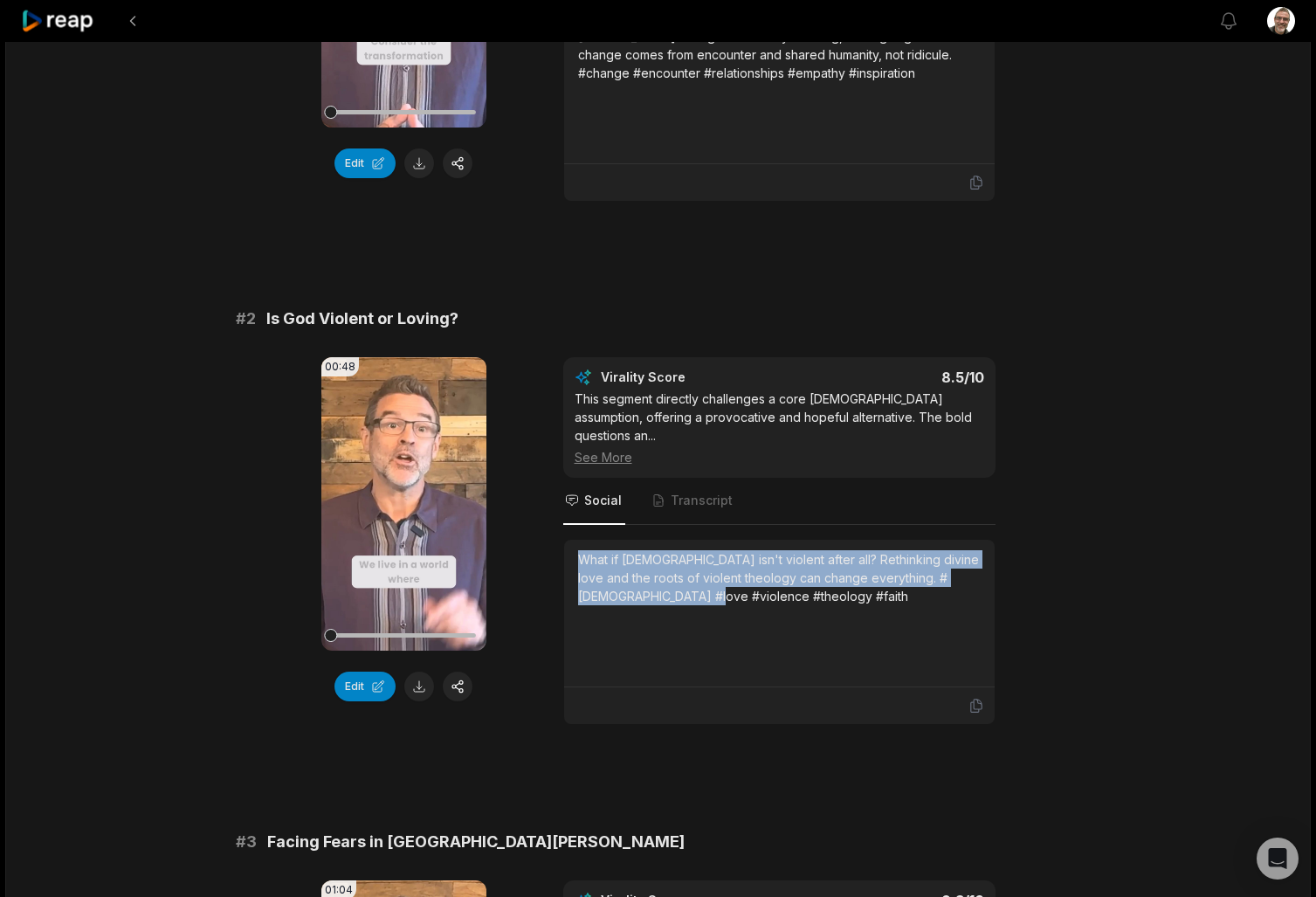
drag, startPoint x: 715, startPoint y: 567, endPoint x: 557, endPoint y: 513, distance: 167.0
click at [557, 513] on div "00:48 Your browser does not support mp4 format. Edit Virality Score 8.5 /10 Thi…" at bounding box center [658, 541] width 845 height 367
copy div "What if [DEMOGRAPHIC_DATA] isn't violent after all? Rethinking divine love and …"
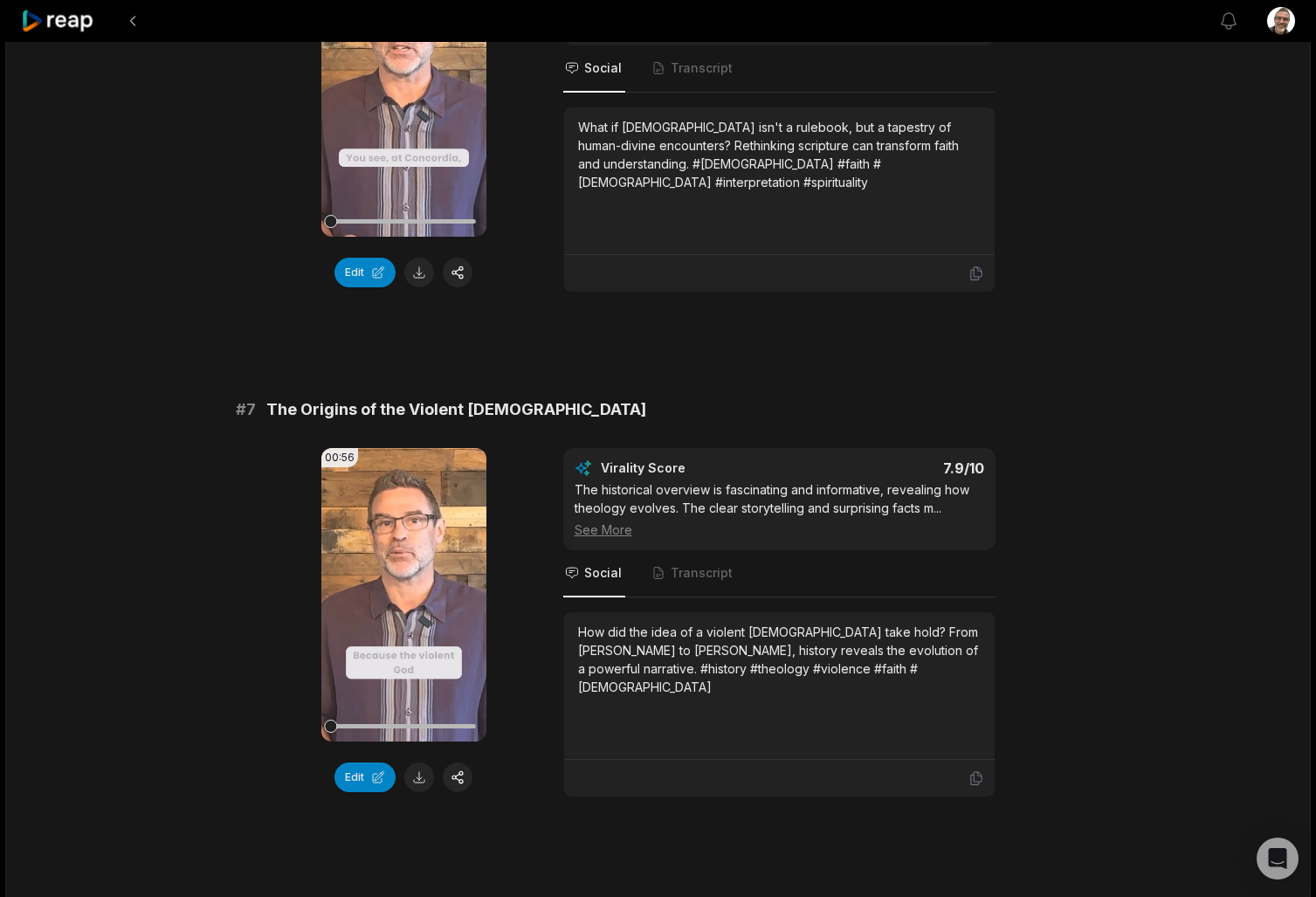
scroll to position [2933, 0]
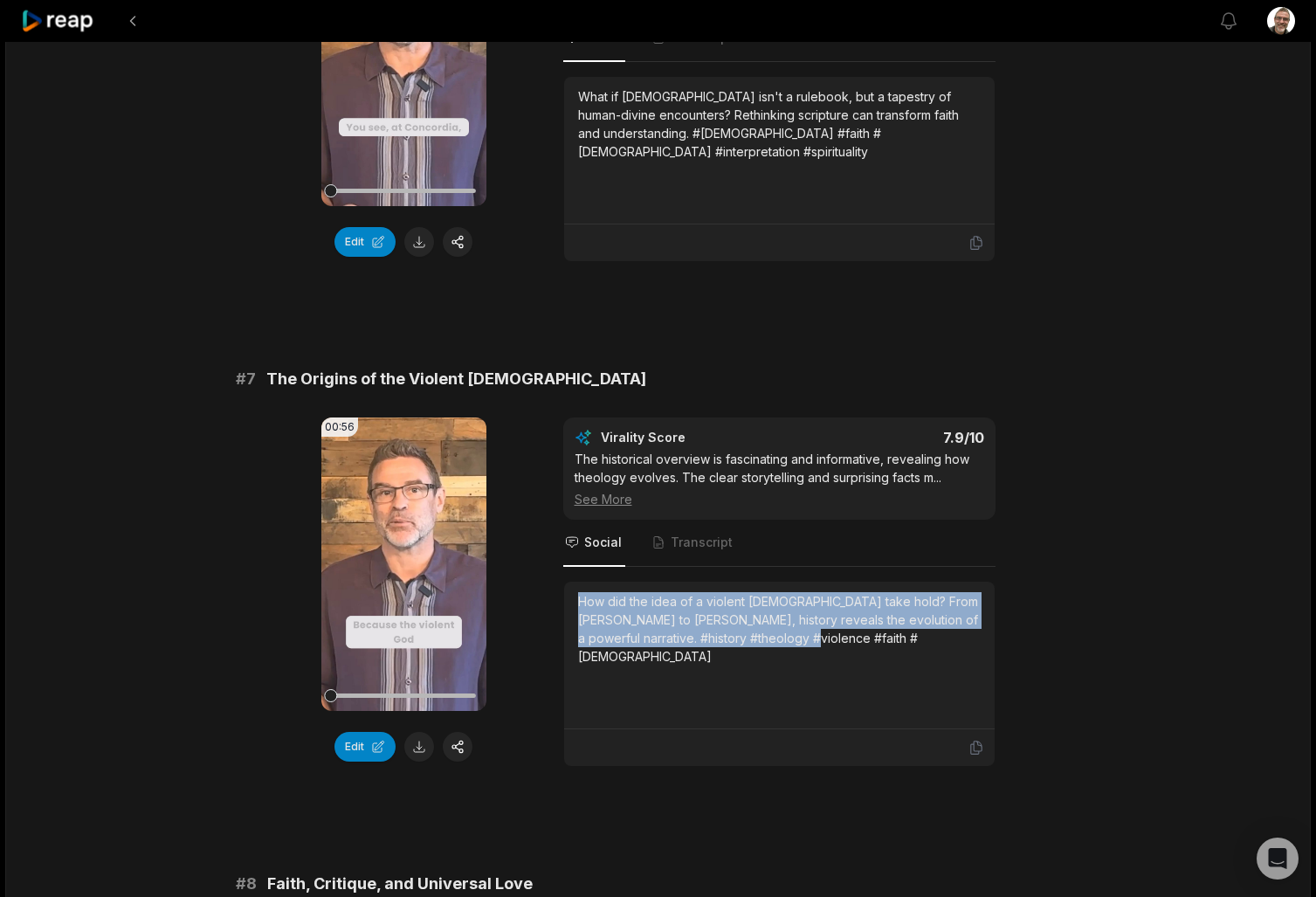
drag, startPoint x: 856, startPoint y: 606, endPoint x: 527, endPoint y: 542, distance: 335.2
click at [527, 542] on div "00:56 Your browser does not support mp4 format. Edit Virality Score 7.9 /10 The…" at bounding box center [658, 592] width 845 height 349
copy div "How did the idea of a violent [DEMOGRAPHIC_DATA] take hold? From [PERSON_NAME] …"
